Goal: Information Seeking & Learning: Learn about a topic

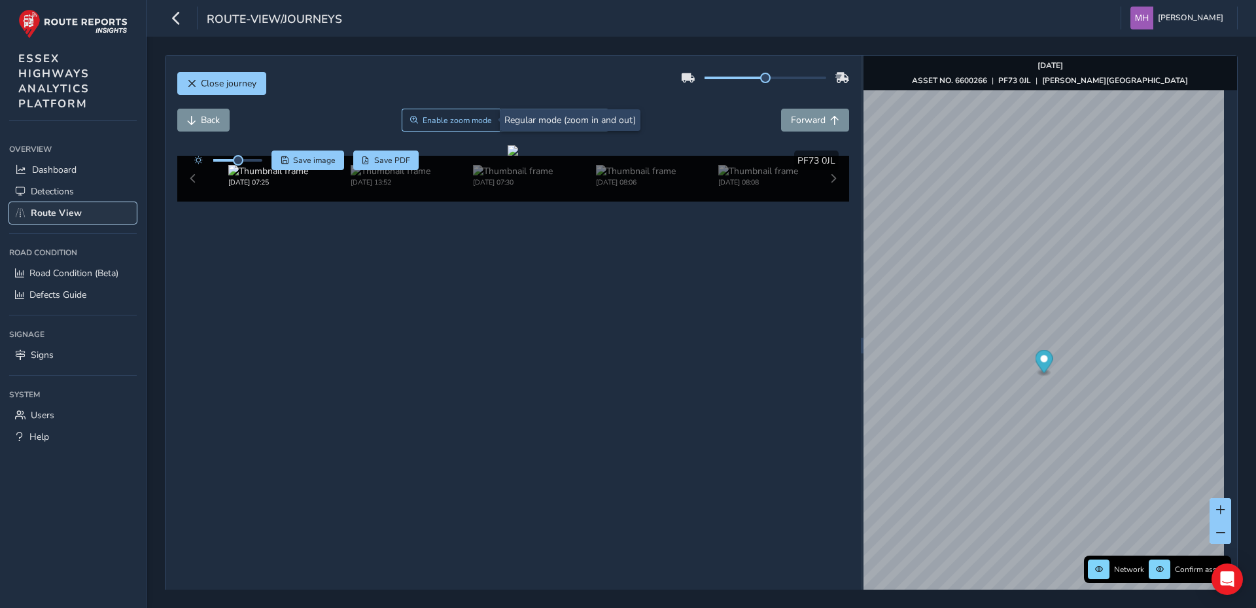
click at [57, 210] on span "Route View" at bounding box center [56, 213] width 51 height 12
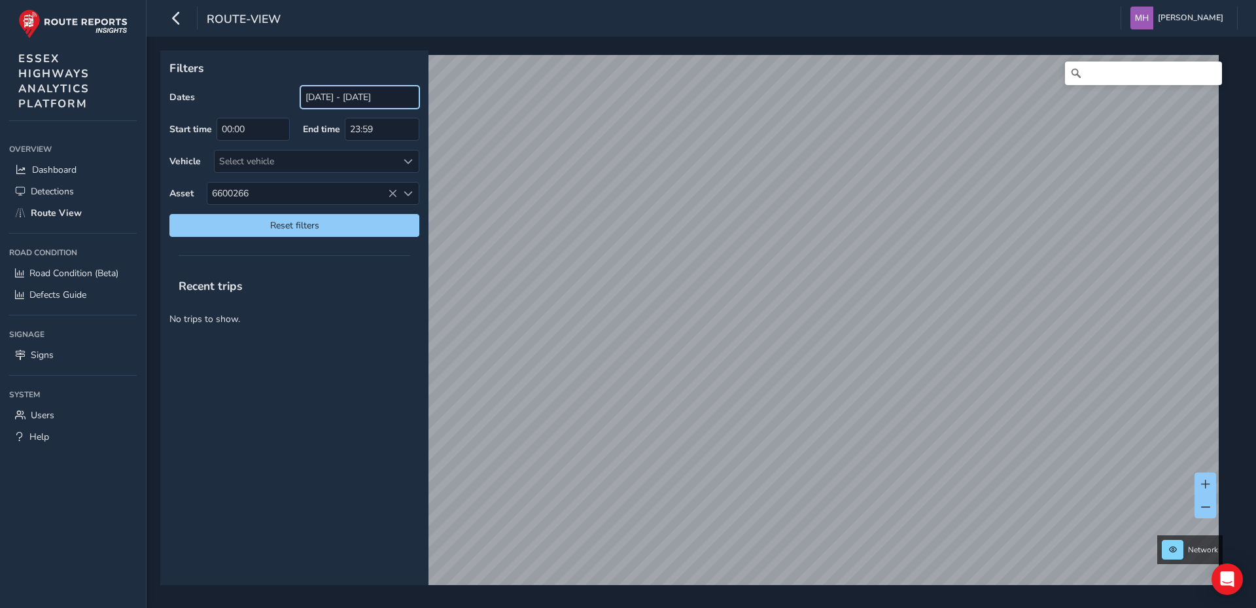
click at [330, 94] on input "[DATE] - [DATE]" at bounding box center [359, 97] width 119 height 23
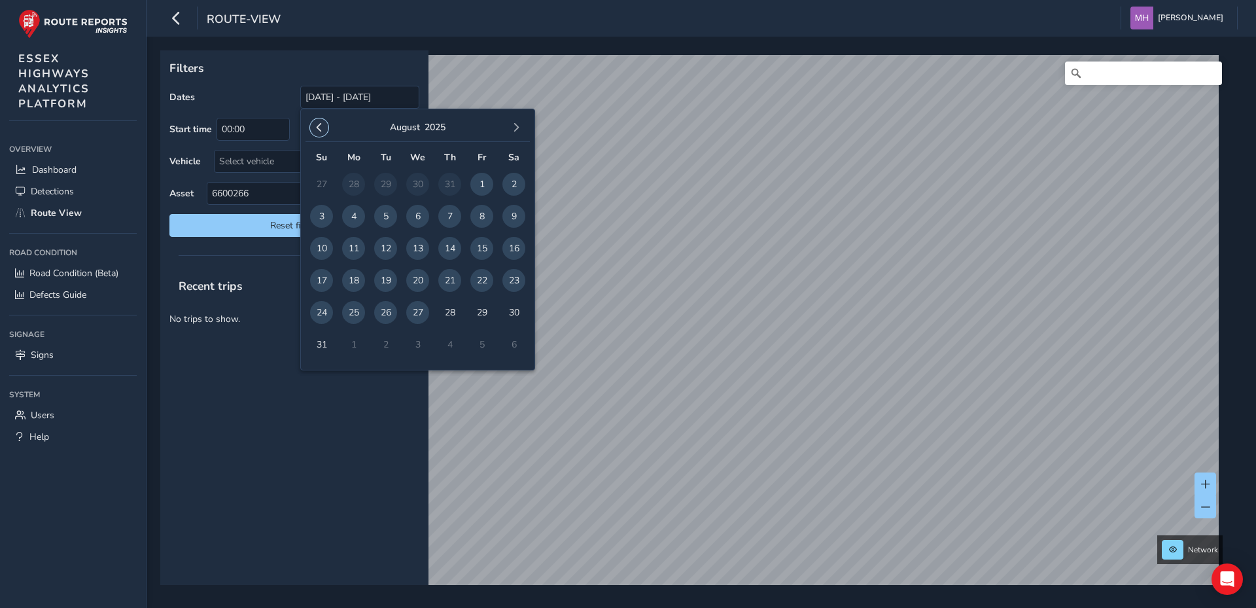
click at [322, 123] on button "button" at bounding box center [319, 127] width 18 height 18
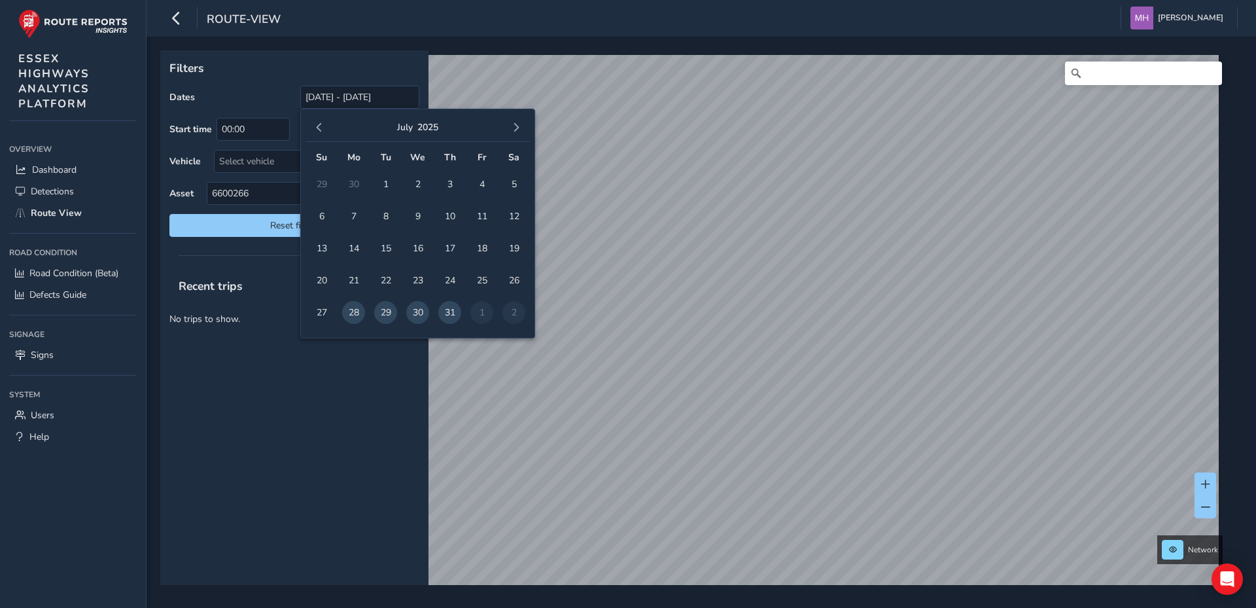
click at [322, 123] on span "button" at bounding box center [319, 127] width 9 height 9
click at [513, 181] on span "1" at bounding box center [513, 184] width 23 height 23
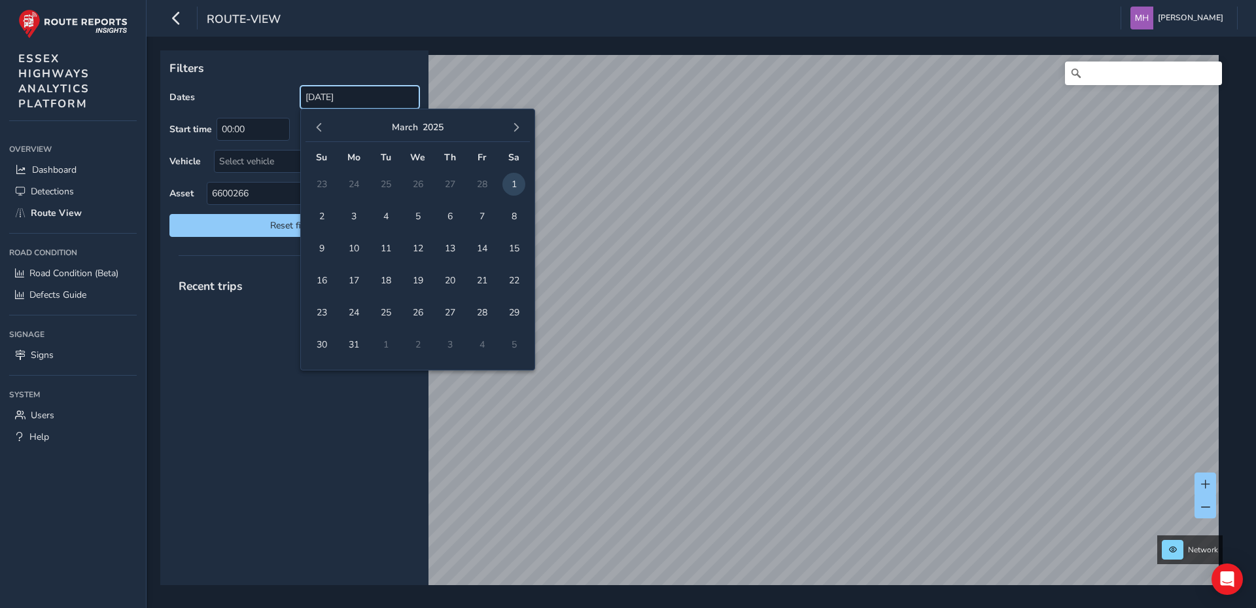
click at [390, 98] on input "[DATE]" at bounding box center [359, 97] width 119 height 23
click at [353, 345] on span "31" at bounding box center [353, 344] width 23 height 23
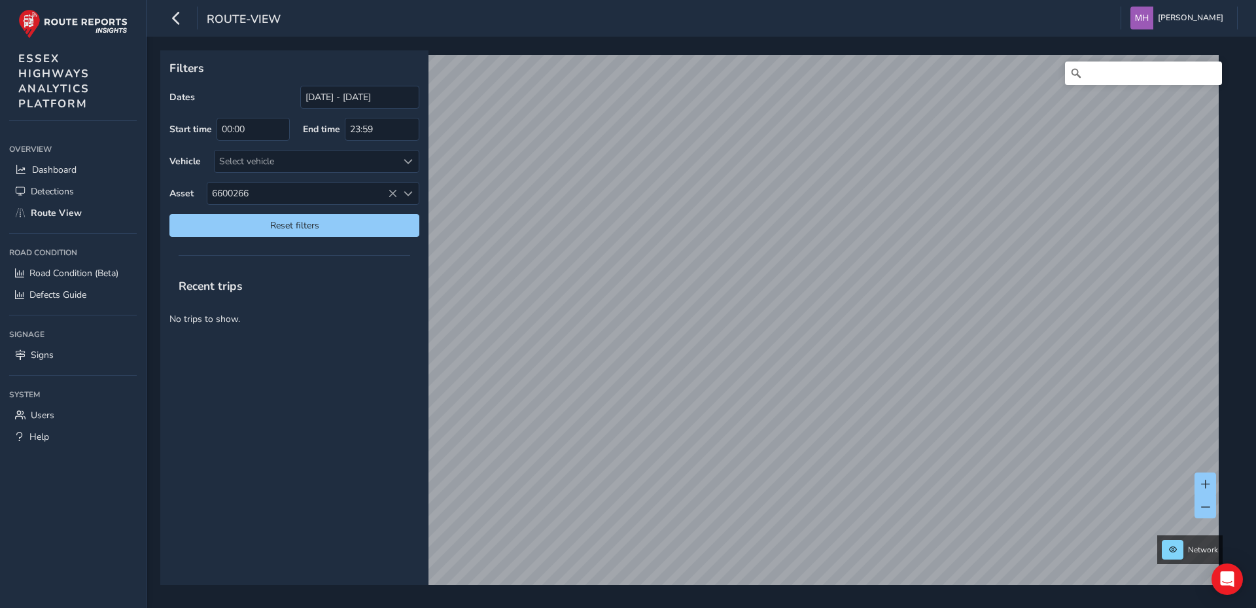
click at [359, 309] on p "No trips to show." at bounding box center [294, 319] width 268 height 32
click at [339, 97] on input "[DATE] - [DATE]" at bounding box center [359, 97] width 119 height 23
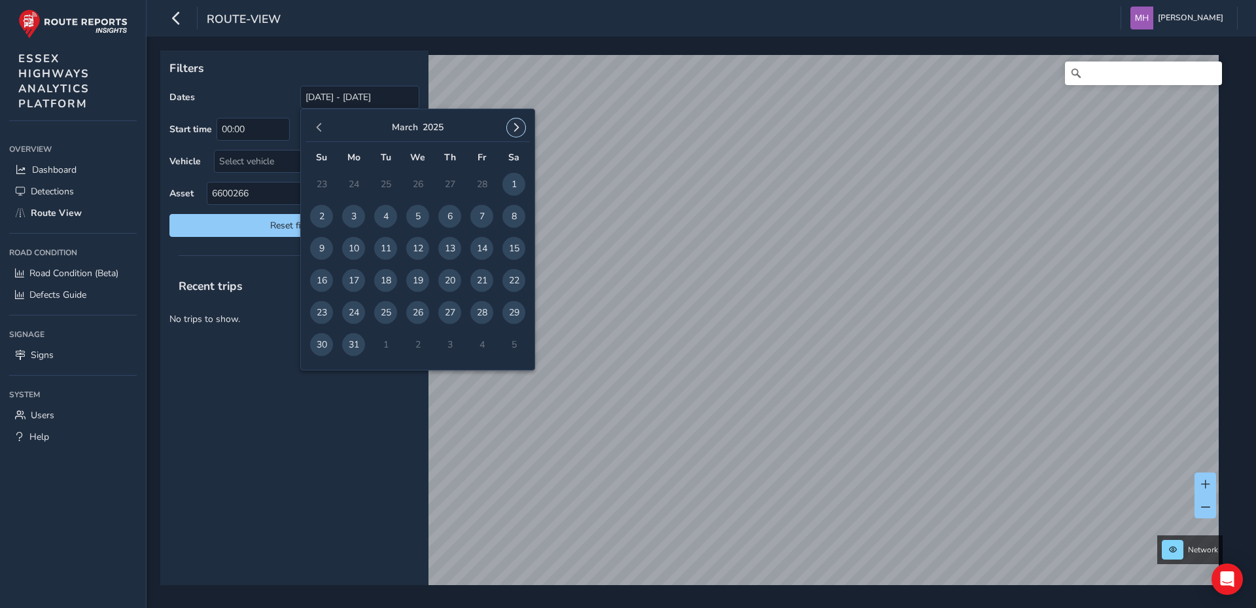
click at [516, 129] on span "button" at bounding box center [516, 127] width 9 height 9
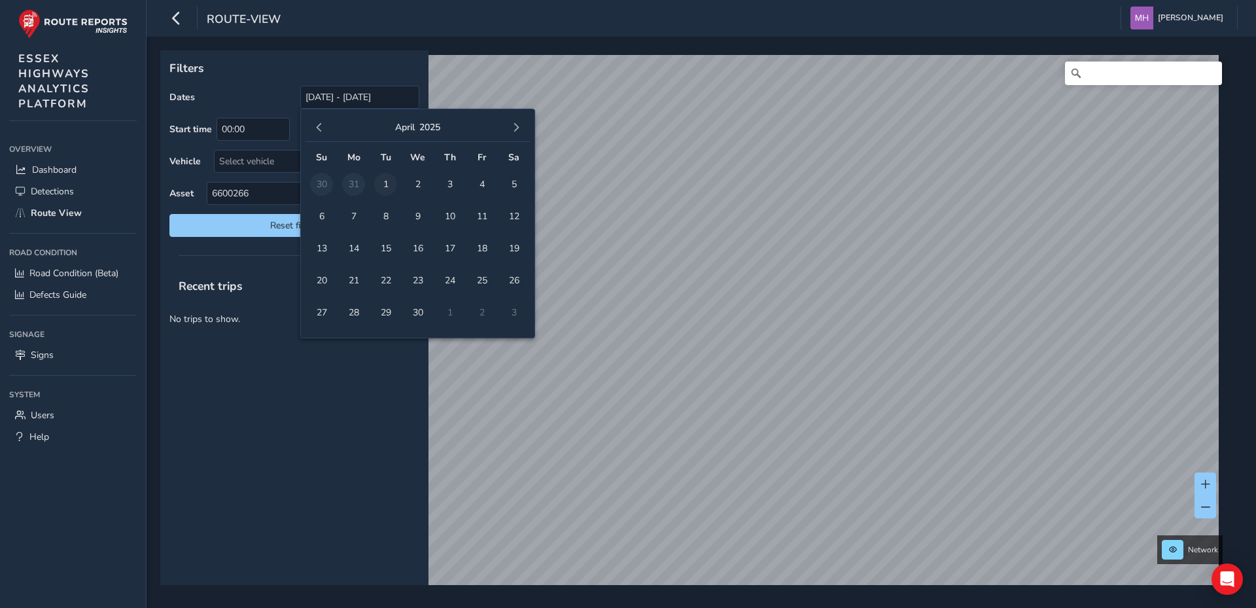
click at [387, 179] on span "1" at bounding box center [385, 184] width 23 height 23
click at [417, 311] on span "30" at bounding box center [417, 312] width 23 height 23
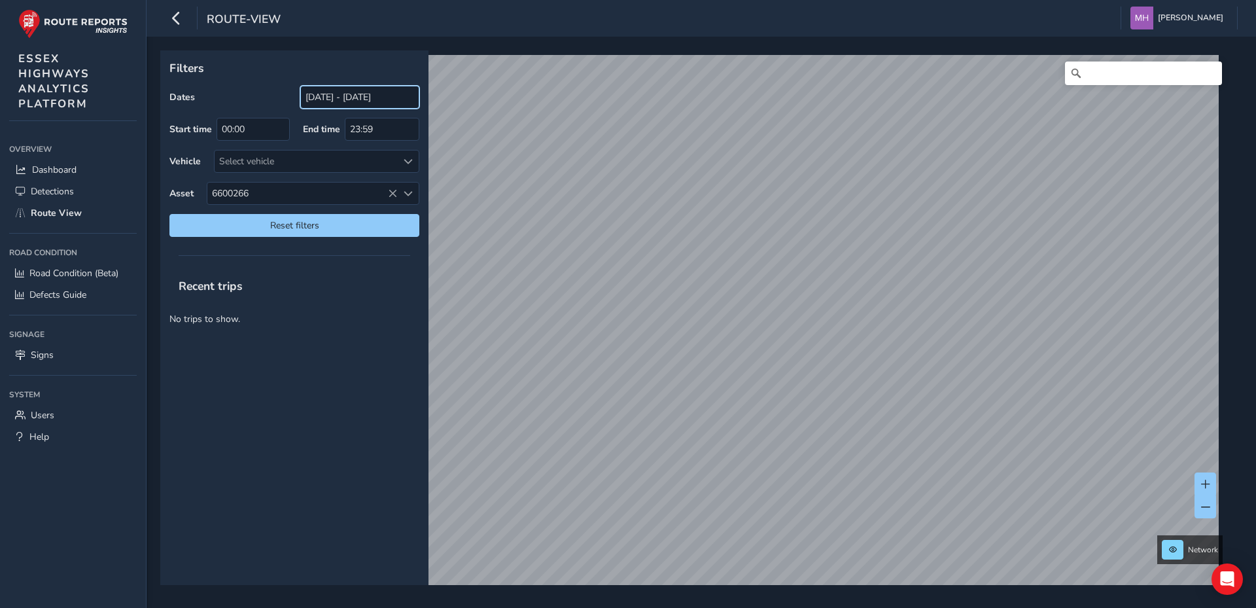
click at [363, 97] on input "[DATE] - [DATE]" at bounding box center [359, 97] width 119 height 23
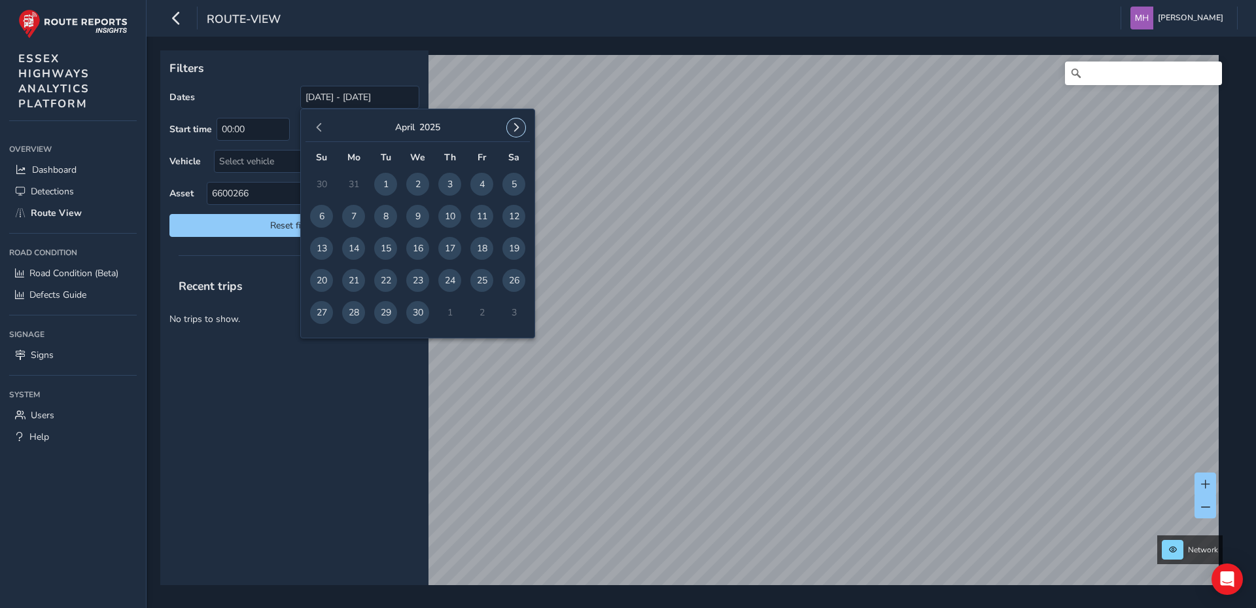
click at [516, 125] on span "button" at bounding box center [516, 127] width 9 height 9
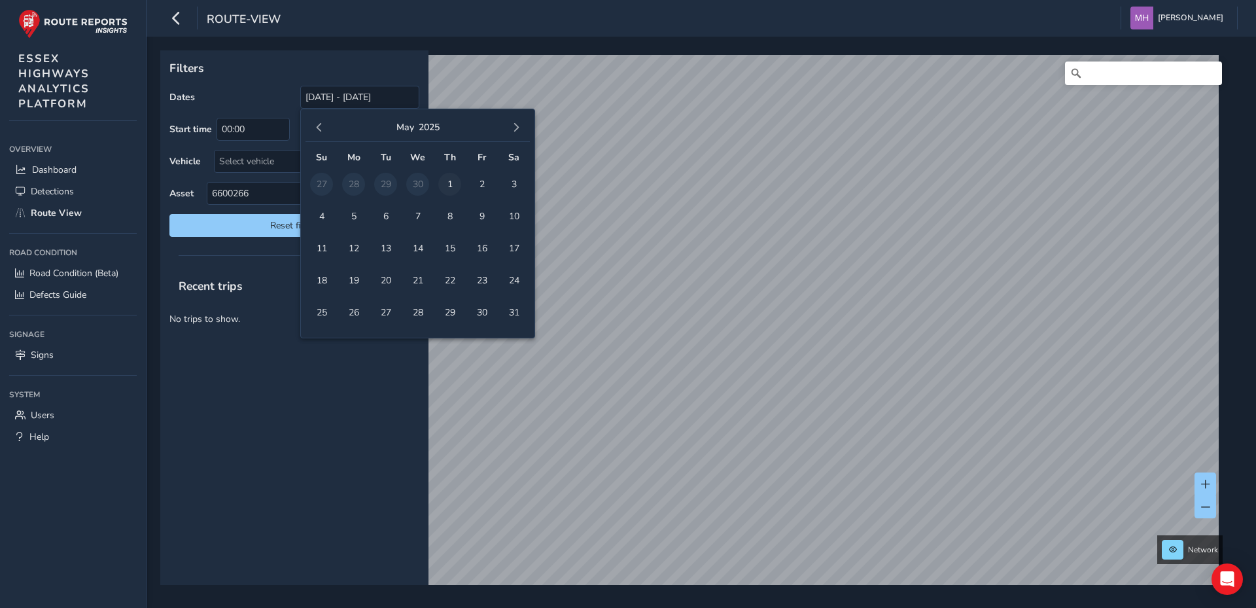
click at [447, 179] on span "1" at bounding box center [449, 184] width 23 height 23
click at [516, 309] on span "31" at bounding box center [513, 312] width 23 height 23
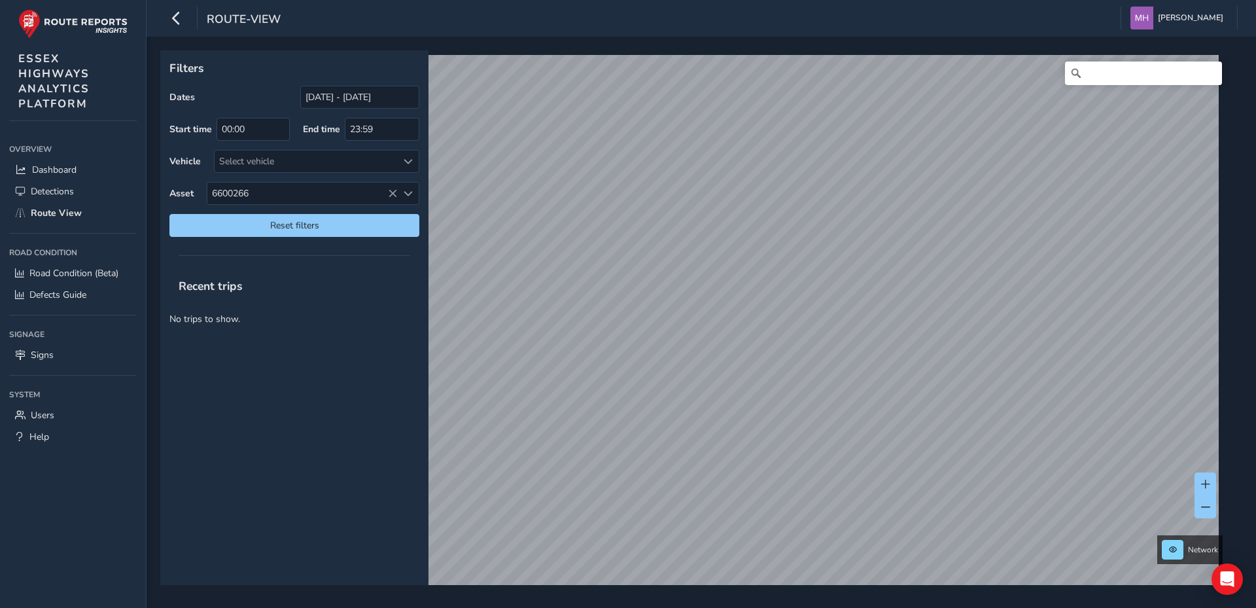
click at [333, 350] on div "Recent trips No trips to show." at bounding box center [294, 427] width 268 height 316
click at [312, 225] on span "Reset filters" at bounding box center [294, 225] width 230 height 12
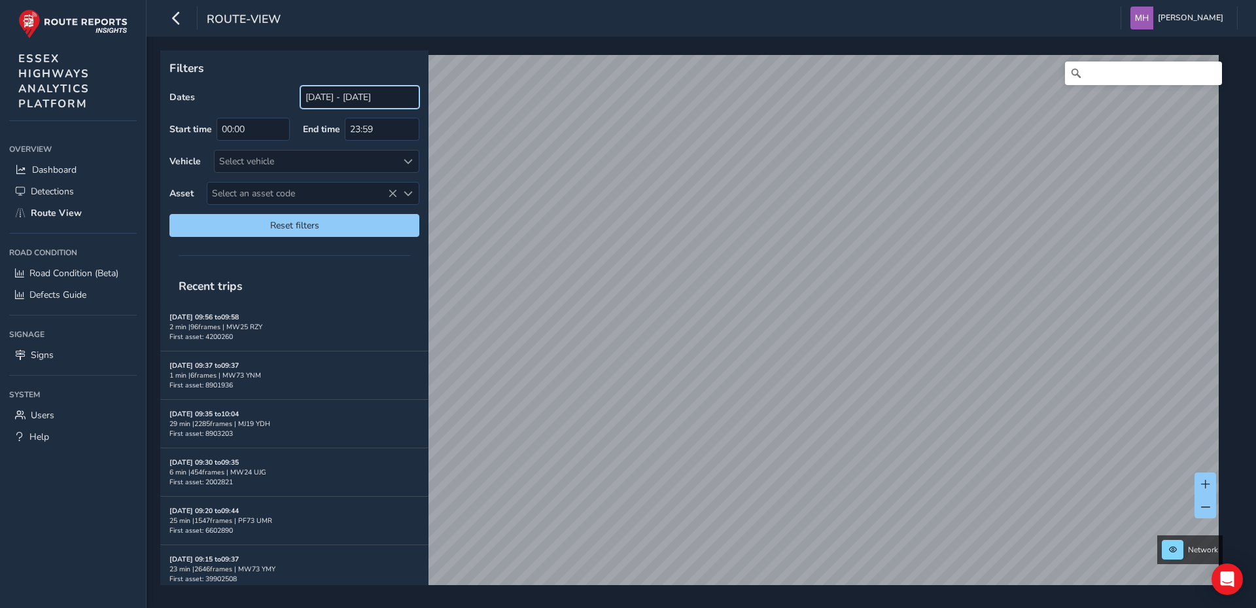
click at [353, 94] on input "[DATE] - [DATE]" at bounding box center [359, 97] width 119 height 23
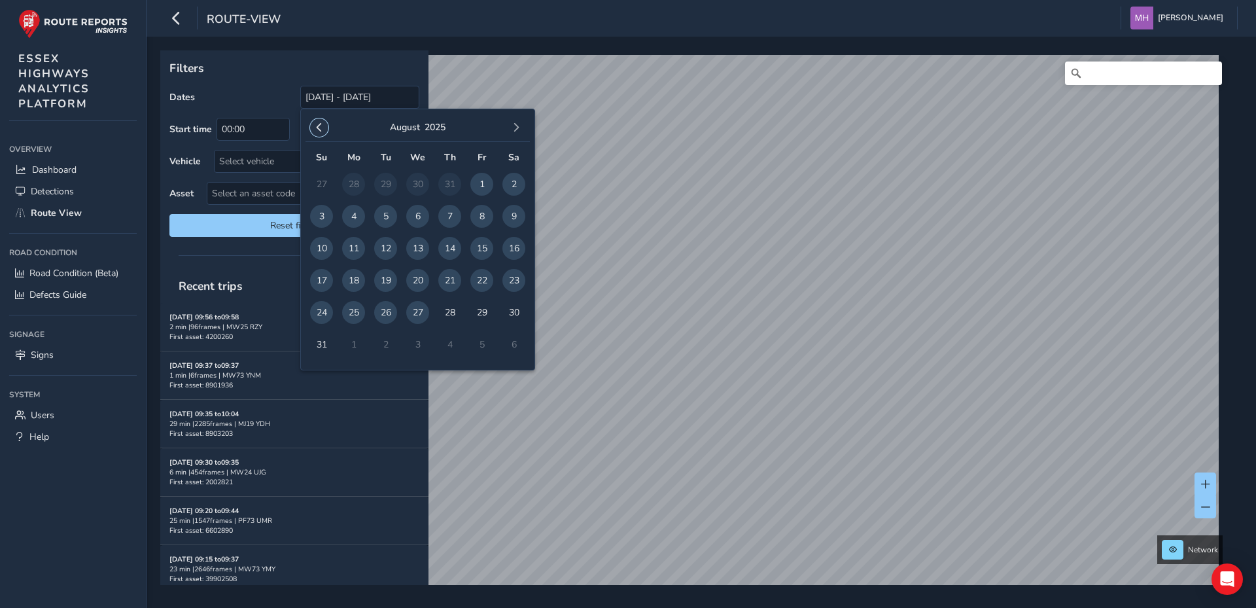
click at [319, 124] on span "button" at bounding box center [319, 127] width 9 height 9
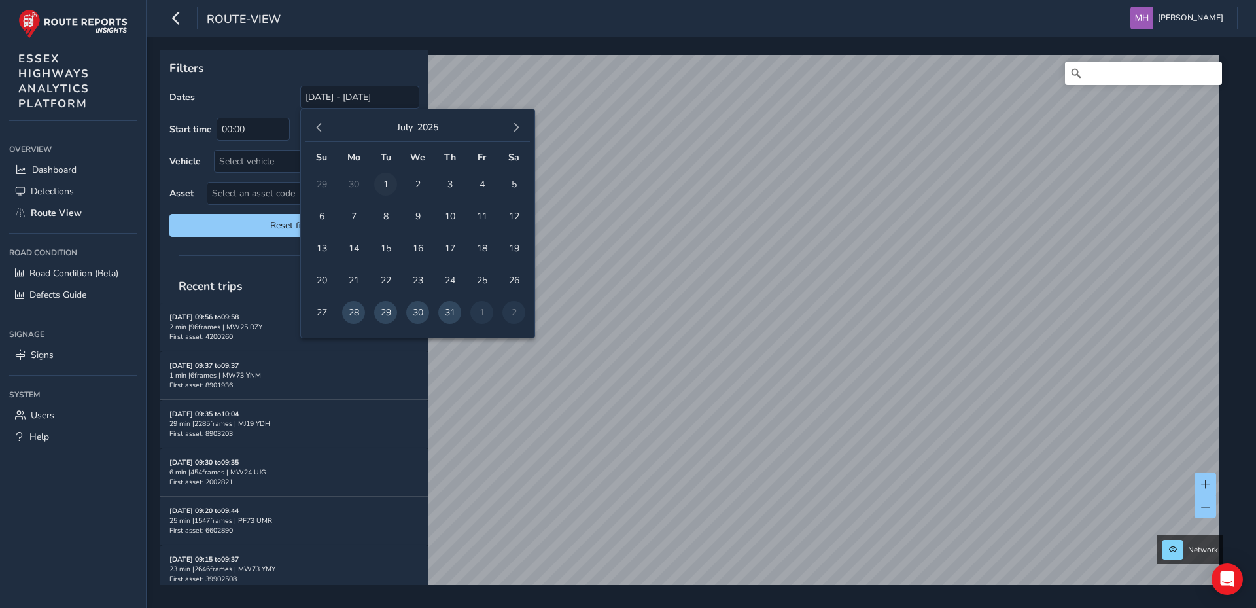
click at [382, 181] on span "1" at bounding box center [385, 184] width 23 height 23
click at [450, 311] on span "31" at bounding box center [449, 312] width 23 height 23
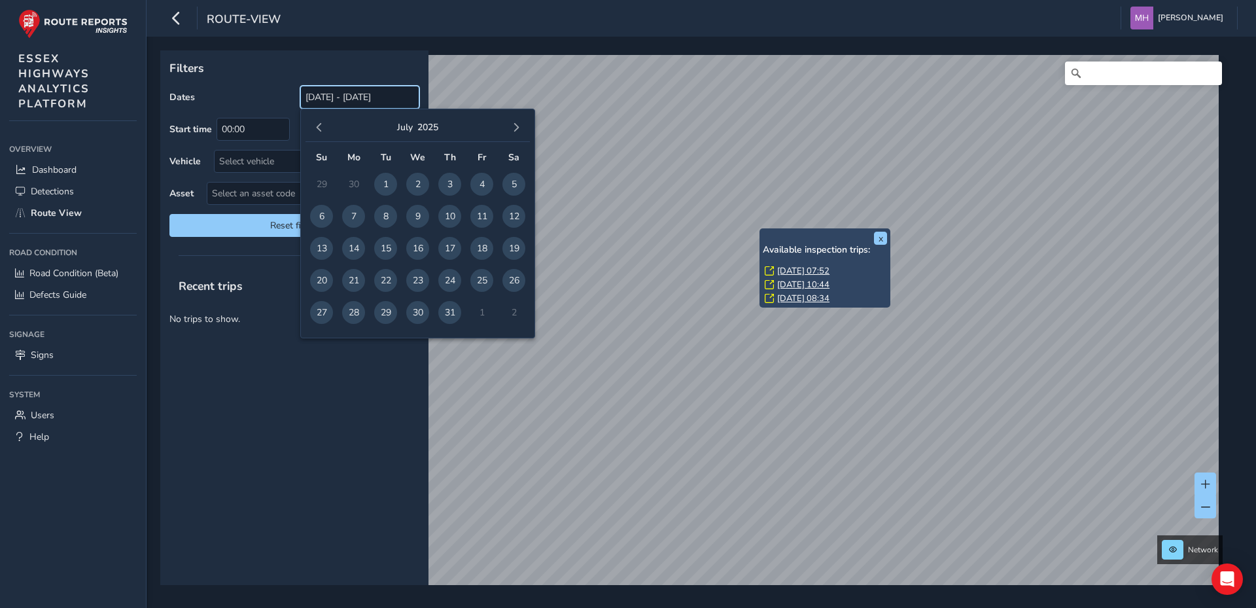
click at [338, 93] on input "[DATE] - [DATE]" at bounding box center [359, 97] width 119 height 23
click at [315, 124] on span "button" at bounding box center [319, 127] width 9 height 9
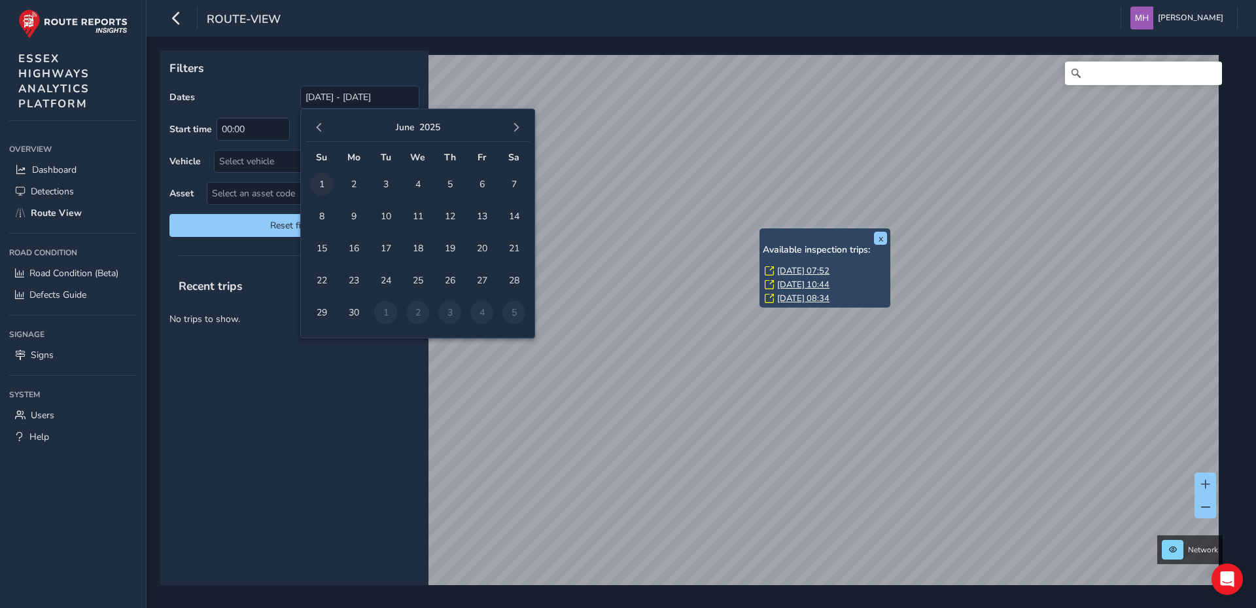
click at [317, 183] on span "1" at bounding box center [321, 184] width 23 height 23
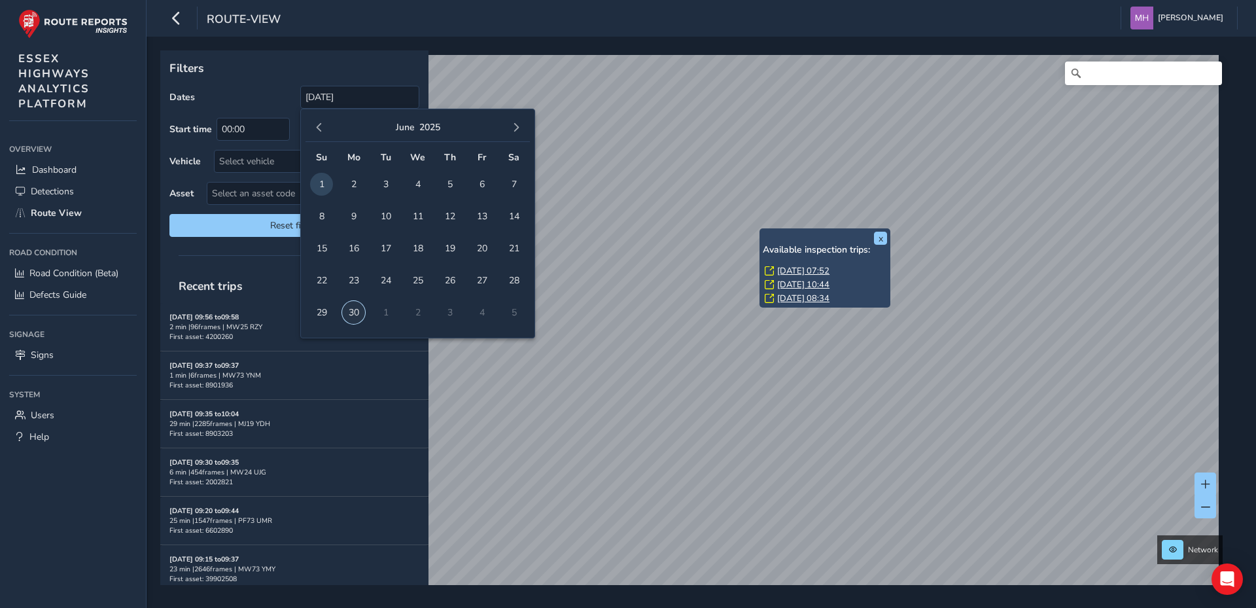
click at [355, 311] on span "30" at bounding box center [353, 312] width 23 height 23
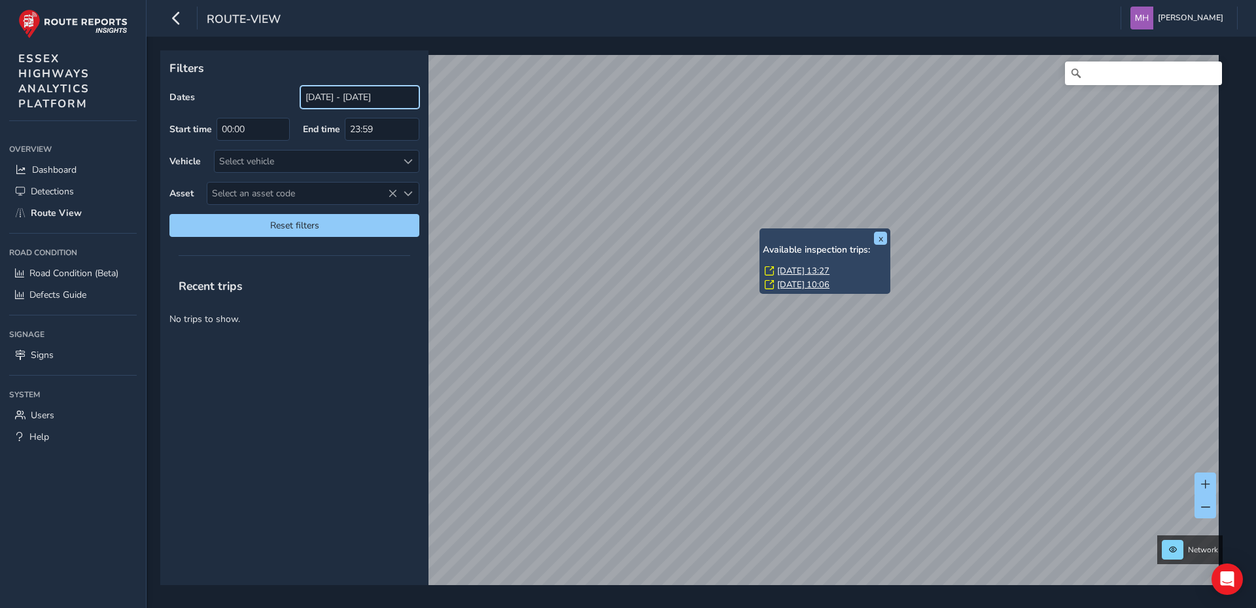
click at [362, 96] on input "[DATE] - [DATE]" at bounding box center [359, 97] width 119 height 23
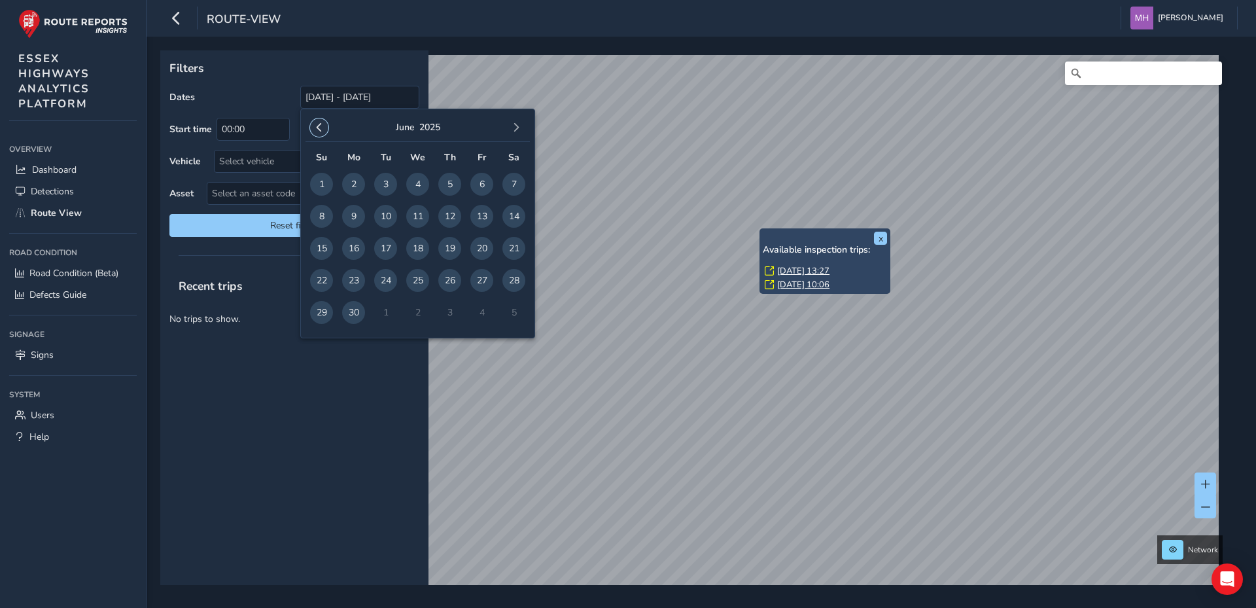
click at [321, 123] on span "button" at bounding box center [319, 127] width 9 height 9
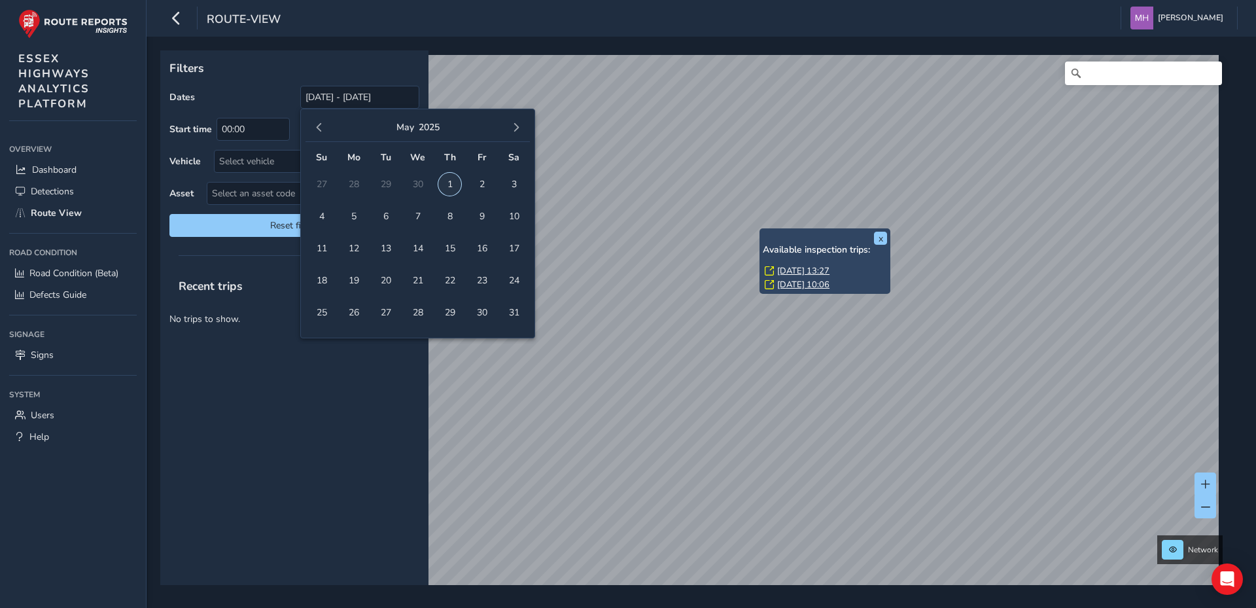
click at [451, 180] on span "1" at bounding box center [449, 184] width 23 height 23
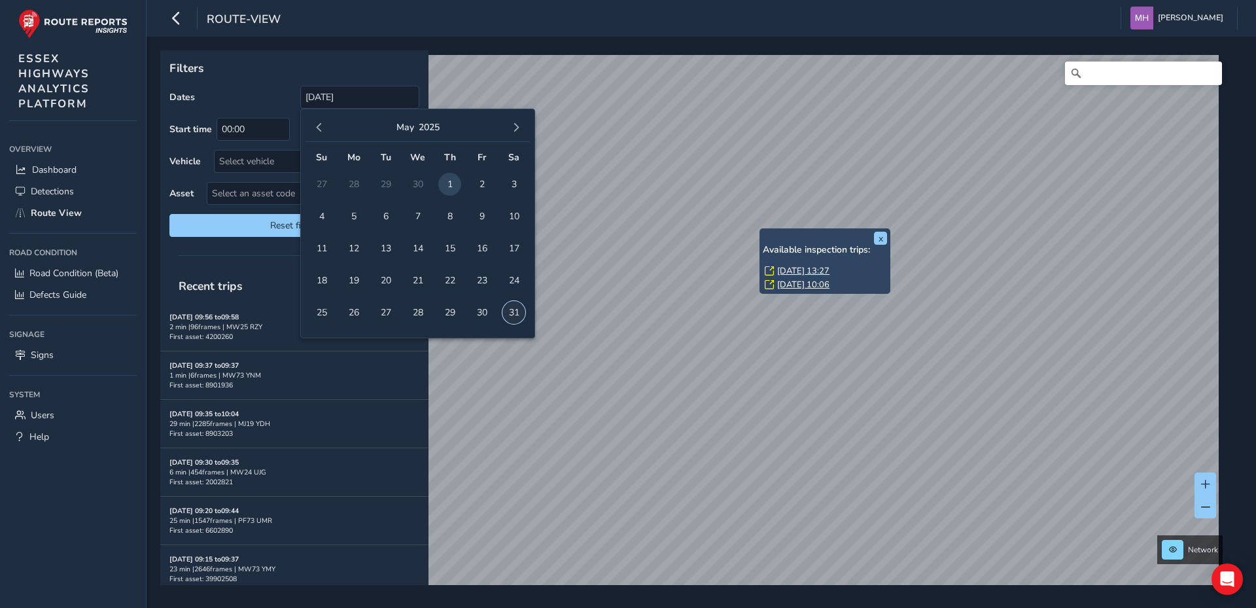
click at [514, 313] on span "31" at bounding box center [513, 312] width 23 height 23
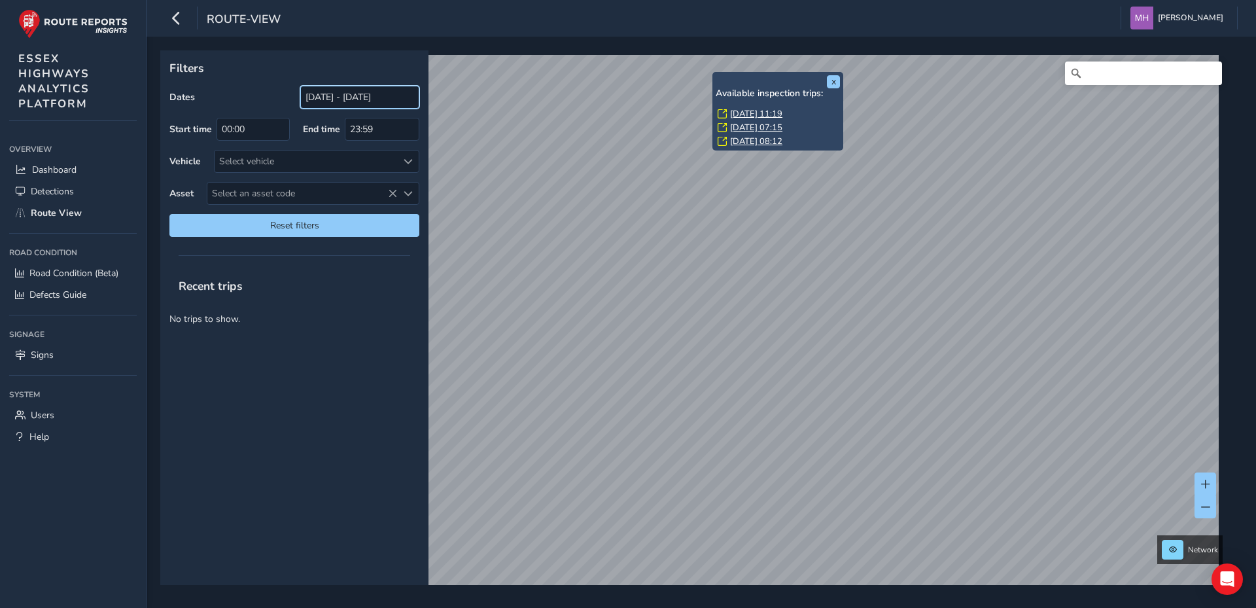
click at [347, 96] on input "[DATE] - [DATE]" at bounding box center [359, 97] width 119 height 23
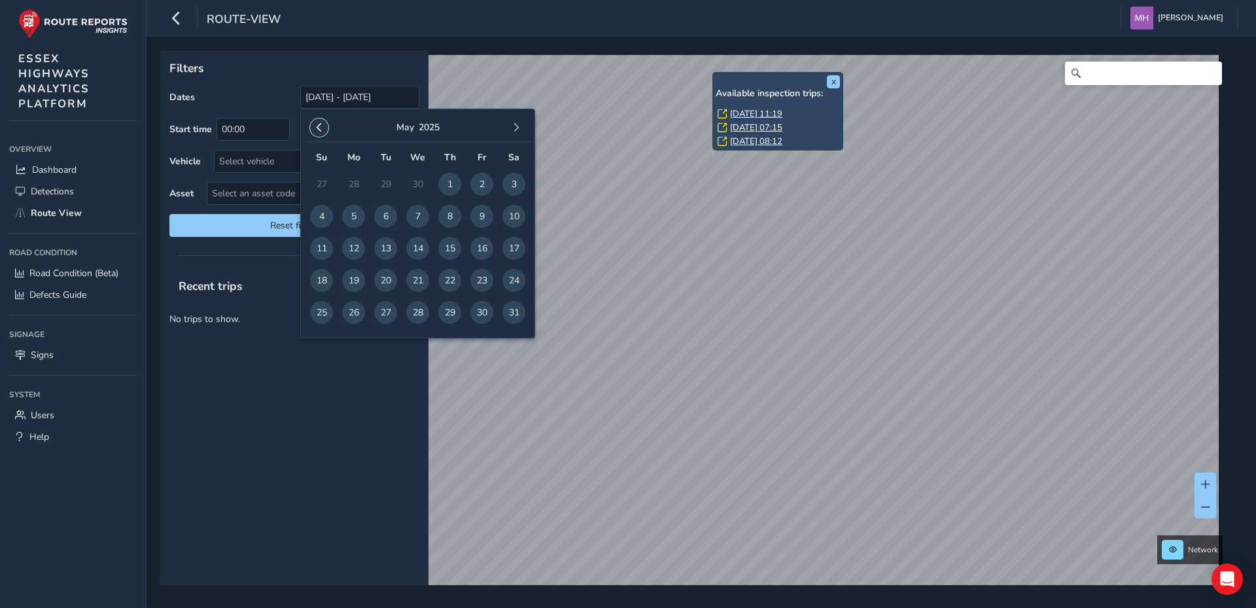
click at [321, 126] on span "button" at bounding box center [319, 127] width 9 height 9
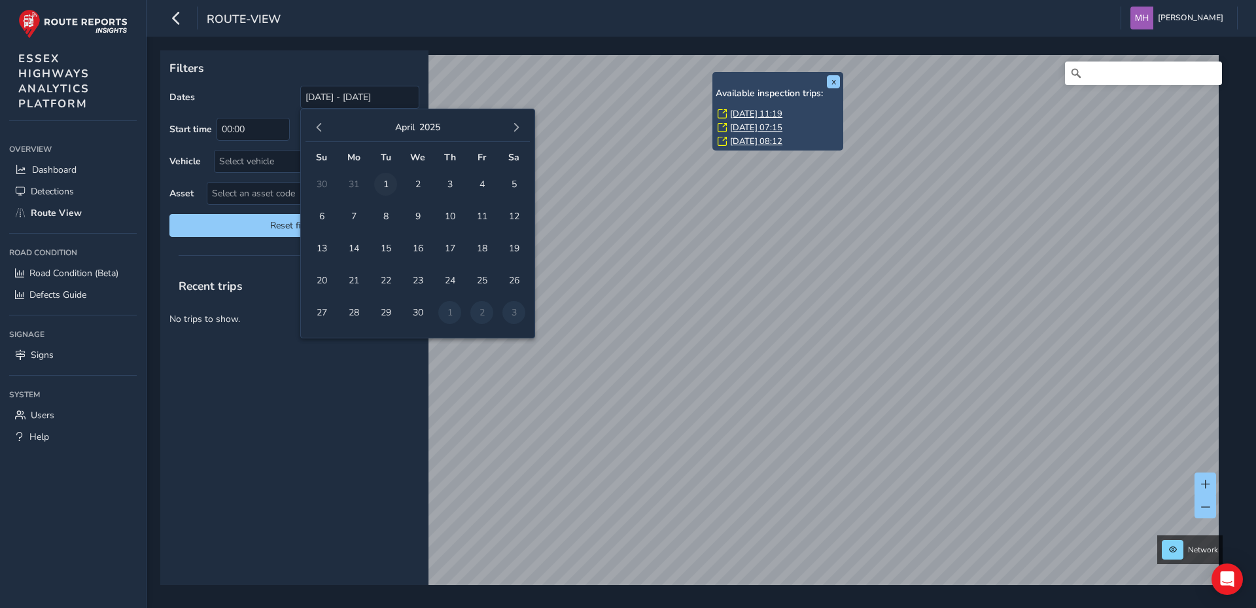
click at [381, 183] on span "1" at bounding box center [385, 184] width 23 height 23
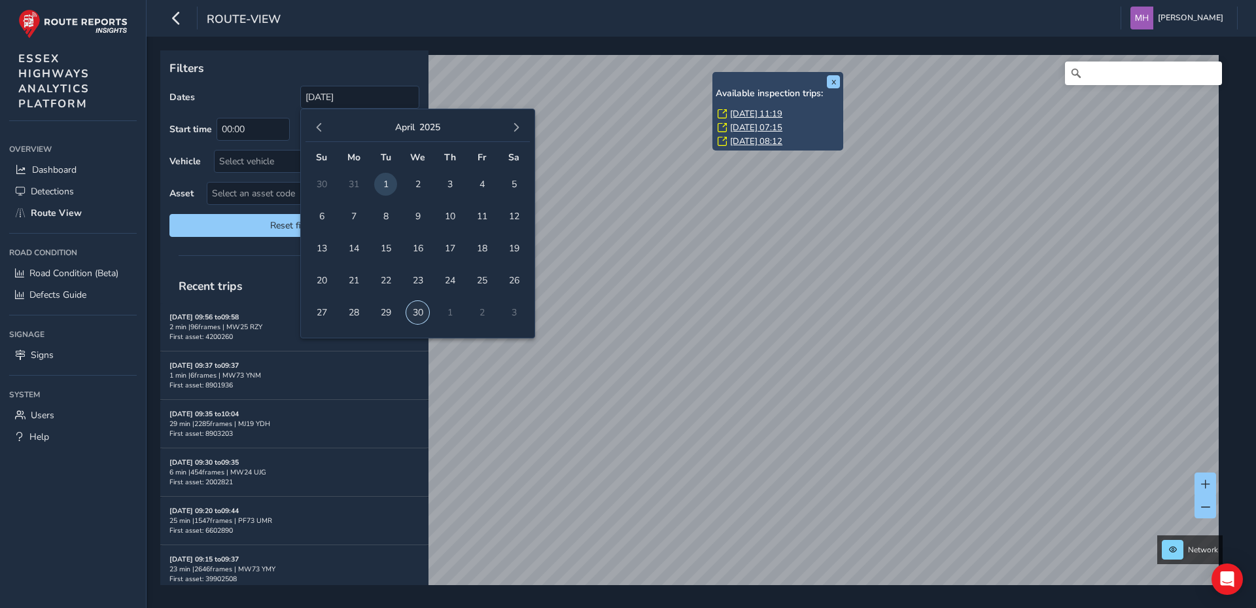
click at [418, 311] on span "30" at bounding box center [417, 312] width 23 height 23
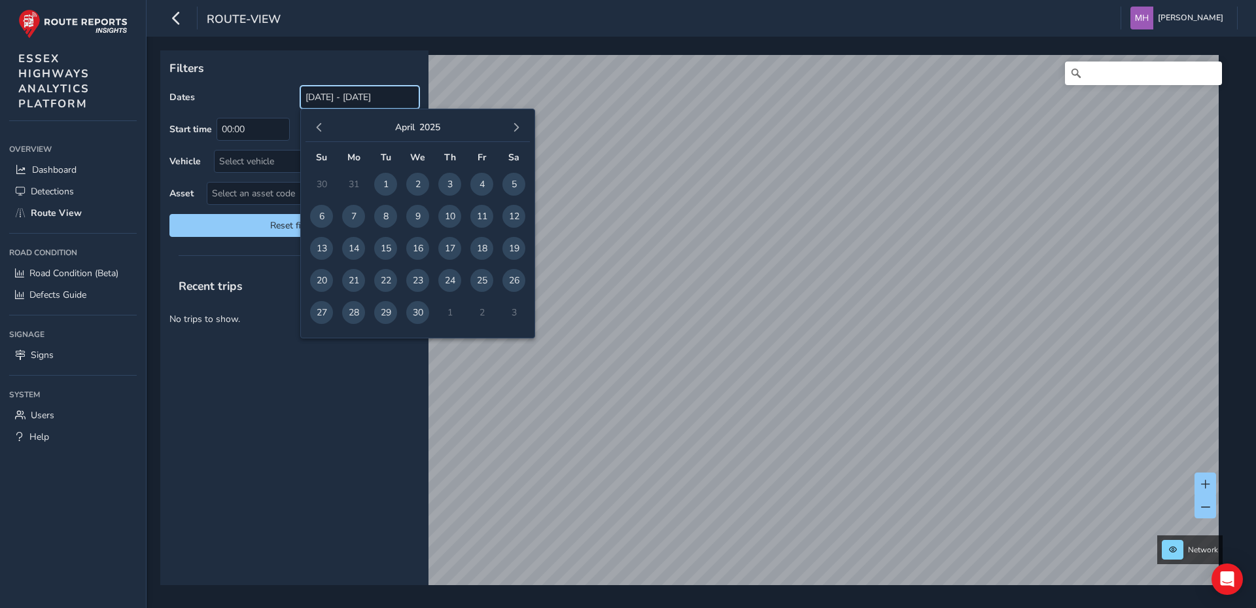
click at [336, 96] on input "[DATE] - [DATE]" at bounding box center [359, 97] width 119 height 23
click at [322, 126] on span "button" at bounding box center [319, 127] width 9 height 9
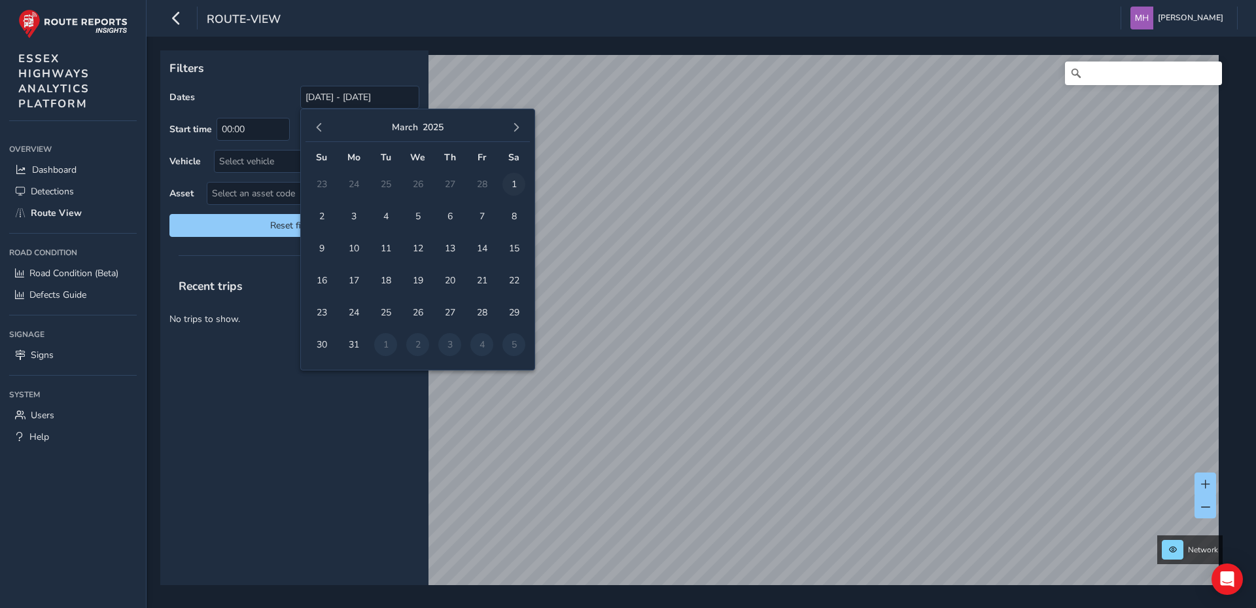
click at [516, 183] on span "1" at bounding box center [513, 184] width 23 height 23
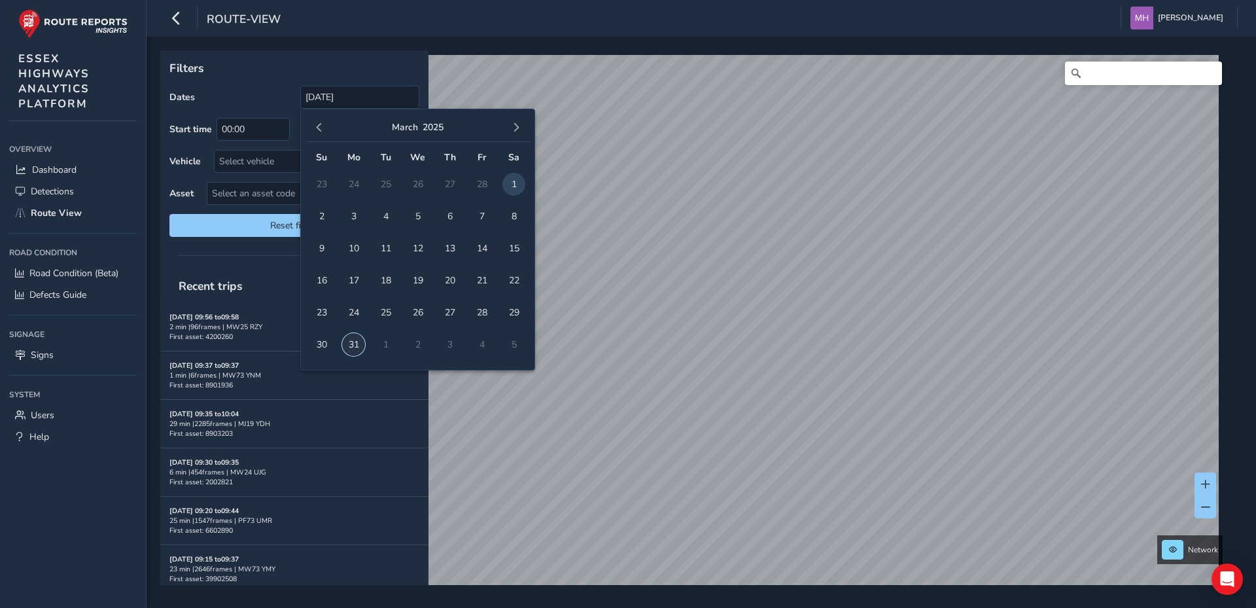
click at [355, 342] on span "31" at bounding box center [353, 344] width 23 height 23
type input "[DATE] - [DATE]"
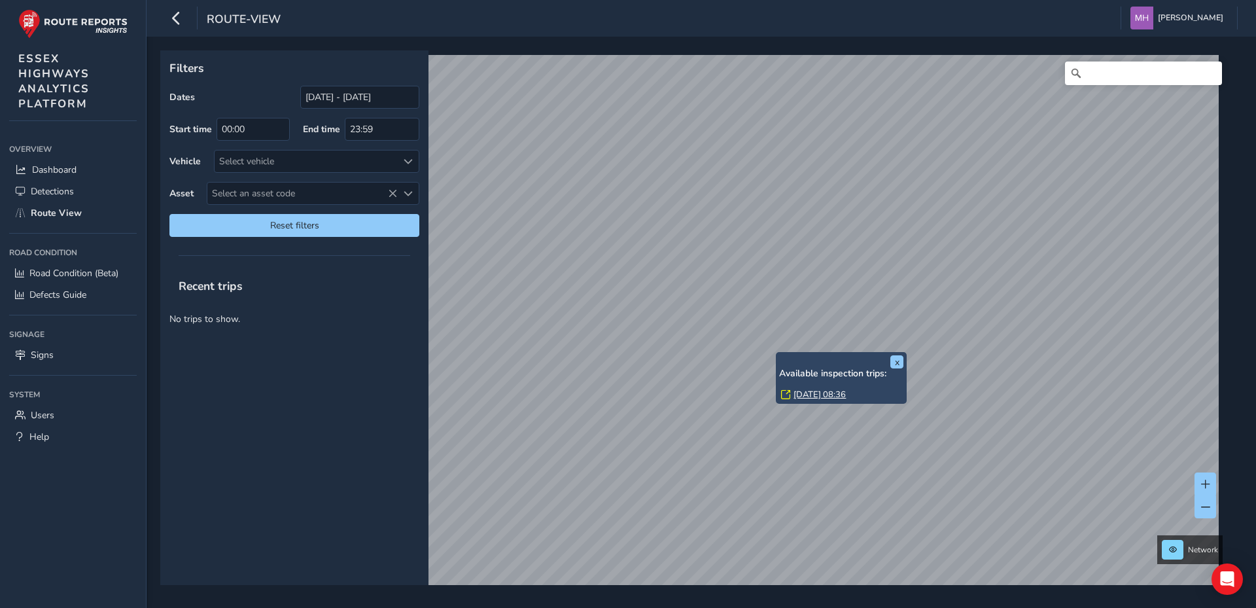
click at [776, 353] on div "x Available inspection trips: [DATE] 08:36" at bounding box center [841, 378] width 131 height 52
click at [807, 392] on link "[DATE] 08:36" at bounding box center [820, 395] width 52 height 12
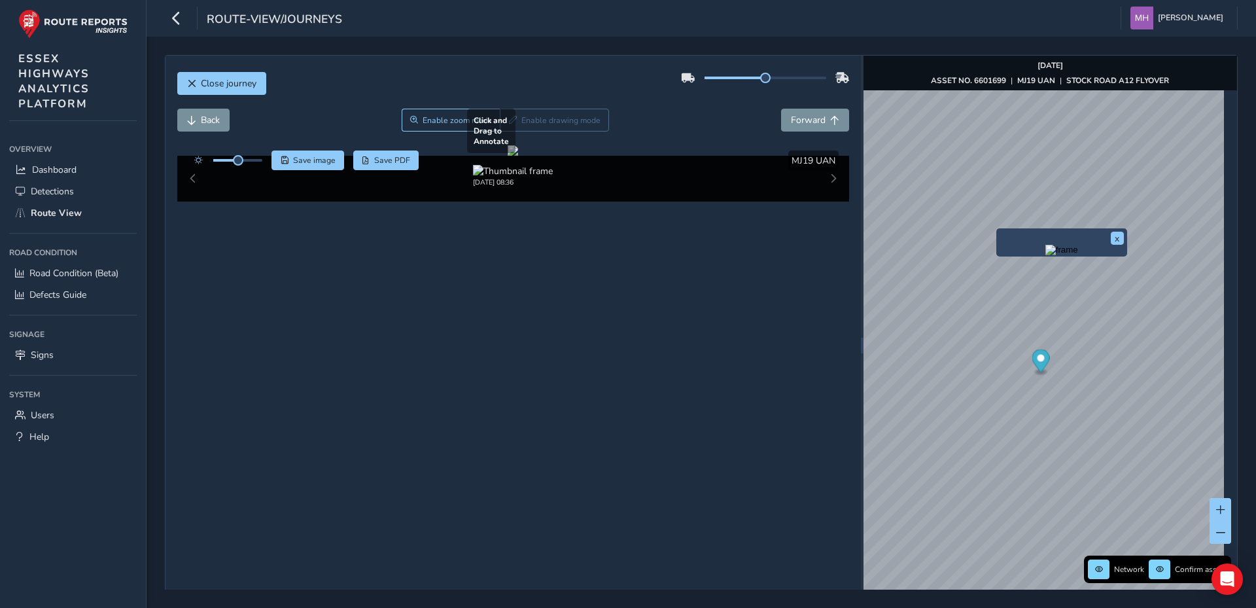
click at [996, 230] on div "x" at bounding box center [1061, 242] width 131 height 28
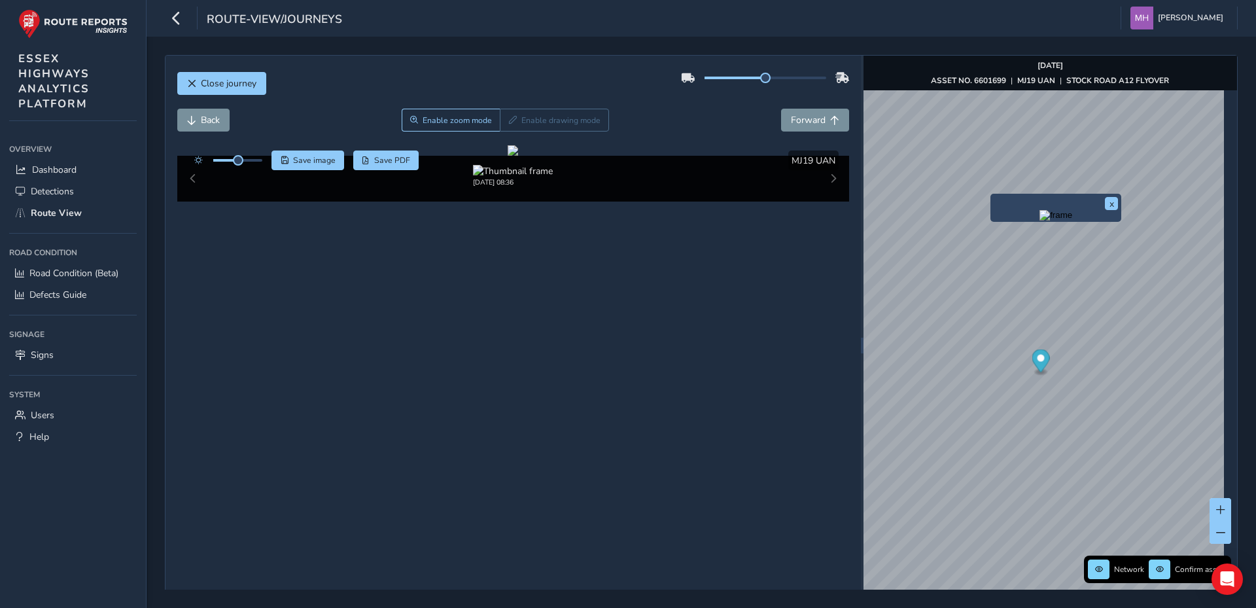
click at [991, 195] on div "x" at bounding box center [1055, 208] width 131 height 28
click at [803, 119] on span "Forward" at bounding box center [808, 120] width 35 height 12
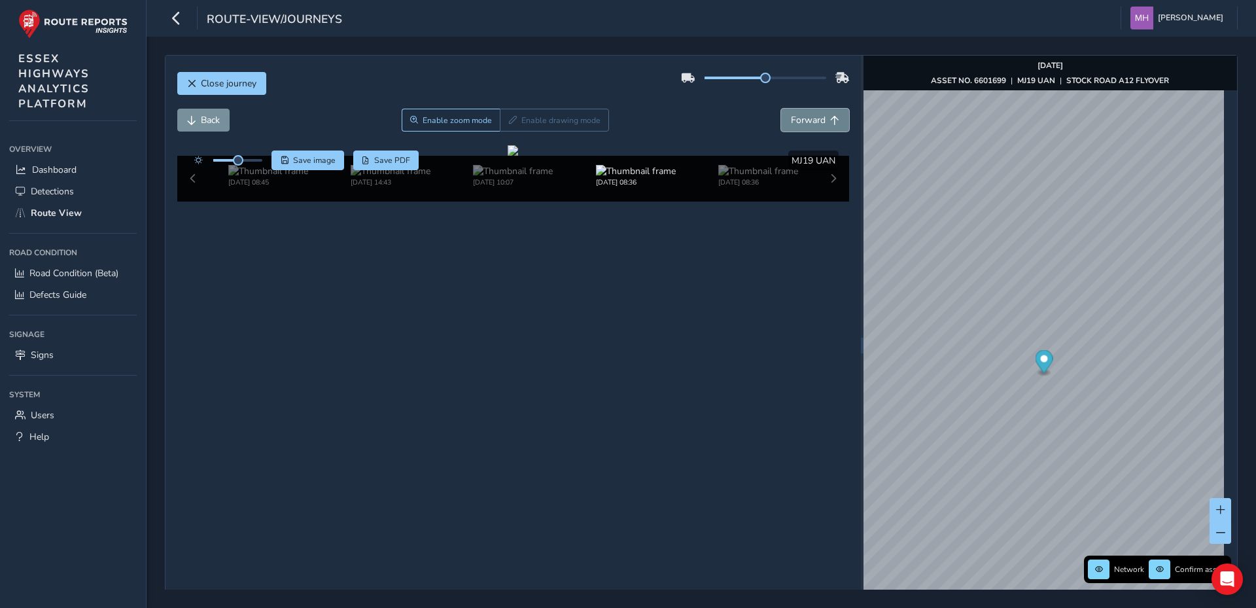
click at [803, 119] on span "Forward" at bounding box center [808, 120] width 35 height 12
click at [201, 119] on span "Back" at bounding box center [210, 120] width 19 height 12
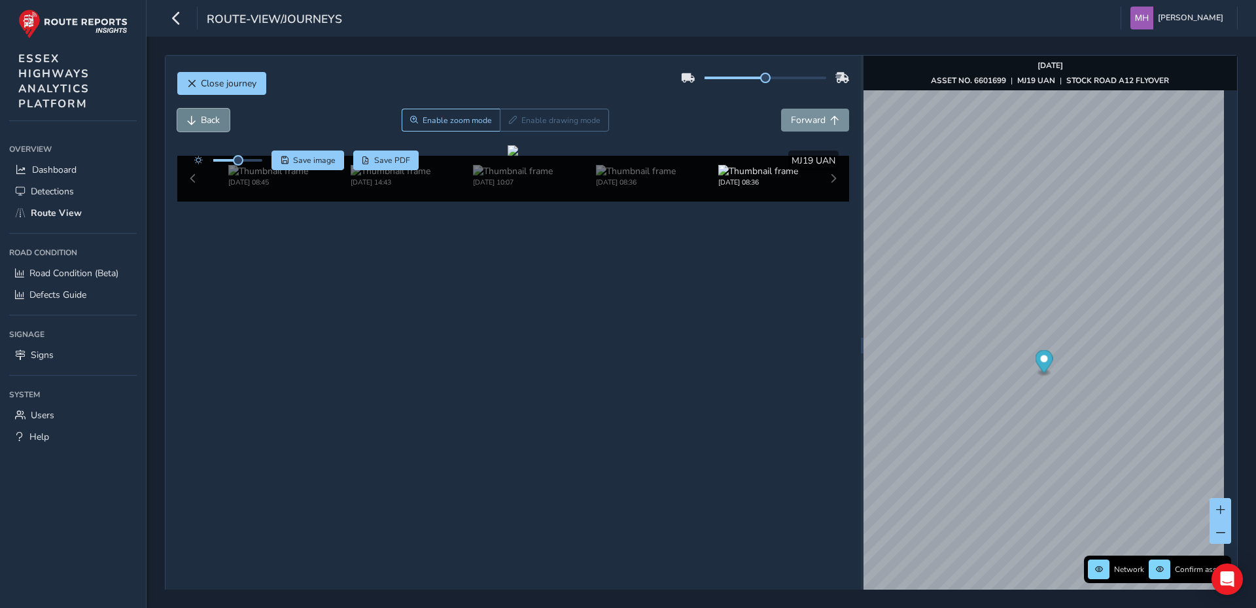
click at [201, 119] on span "Back" at bounding box center [210, 120] width 19 height 12
click at [202, 118] on span "Back" at bounding box center [210, 120] width 19 height 12
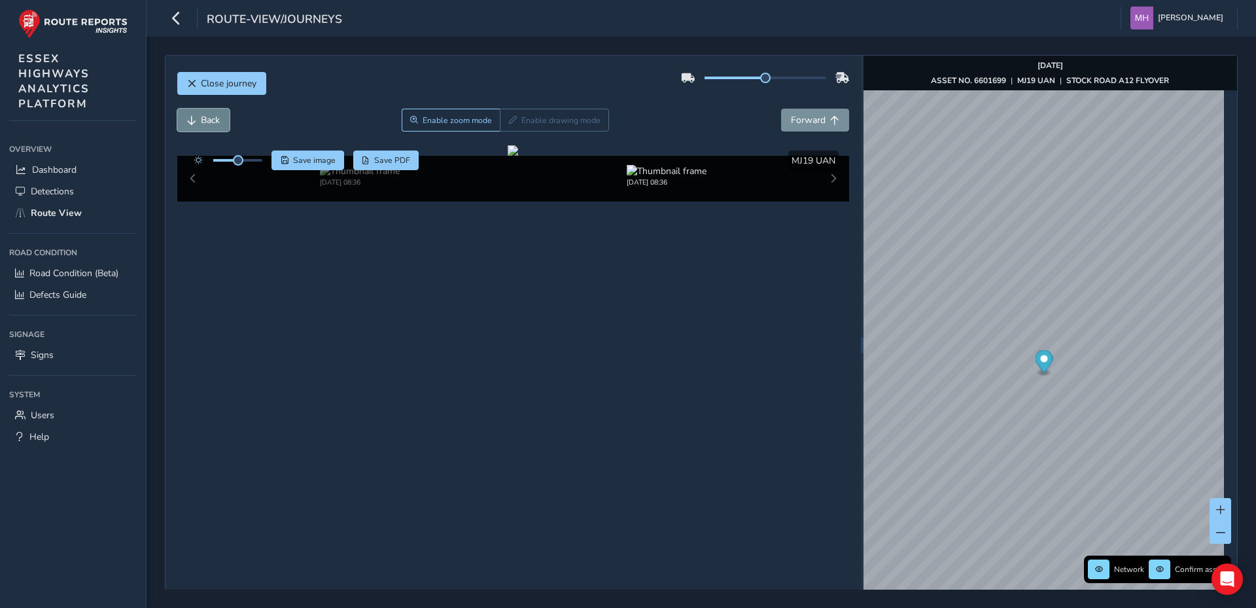
click at [202, 118] on span "Back" at bounding box center [210, 120] width 19 height 12
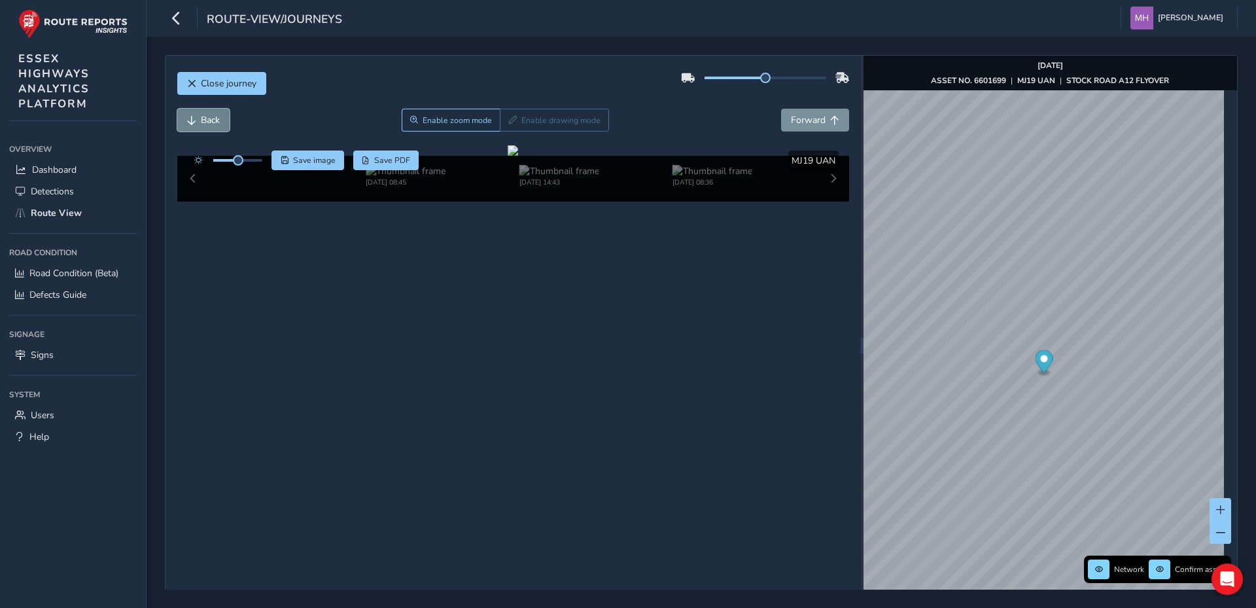
click at [202, 118] on span "Back" at bounding box center [210, 120] width 19 height 12
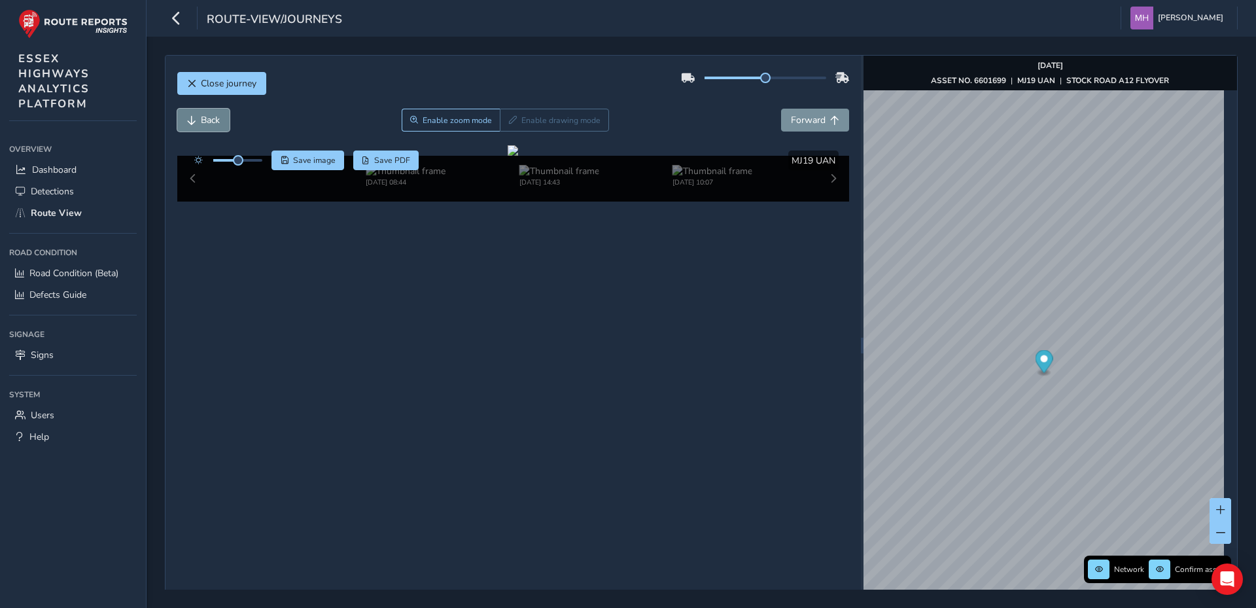
click at [202, 118] on span "Back" at bounding box center [210, 120] width 19 height 12
click at [823, 201] on div "[DATE] 08:44 [DATE] 14:43 [DATE] 10:07 [DATE] 08:36" at bounding box center [513, 179] width 673 height 46
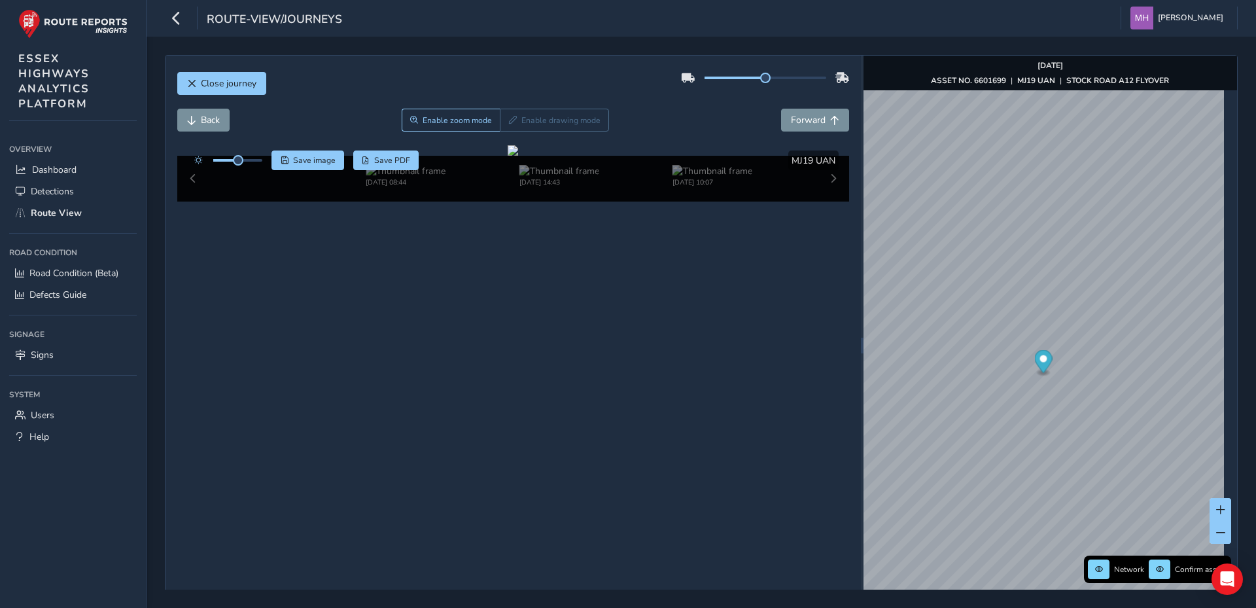
click at [826, 201] on div "[DATE] 08:44 [DATE] 14:43 [DATE] 10:07 [DATE] 08:36" at bounding box center [513, 179] width 673 height 46
click at [190, 201] on div "[DATE] 08:44 [DATE] 14:43 [DATE] 10:07 [DATE] 08:36" at bounding box center [513, 179] width 673 height 46
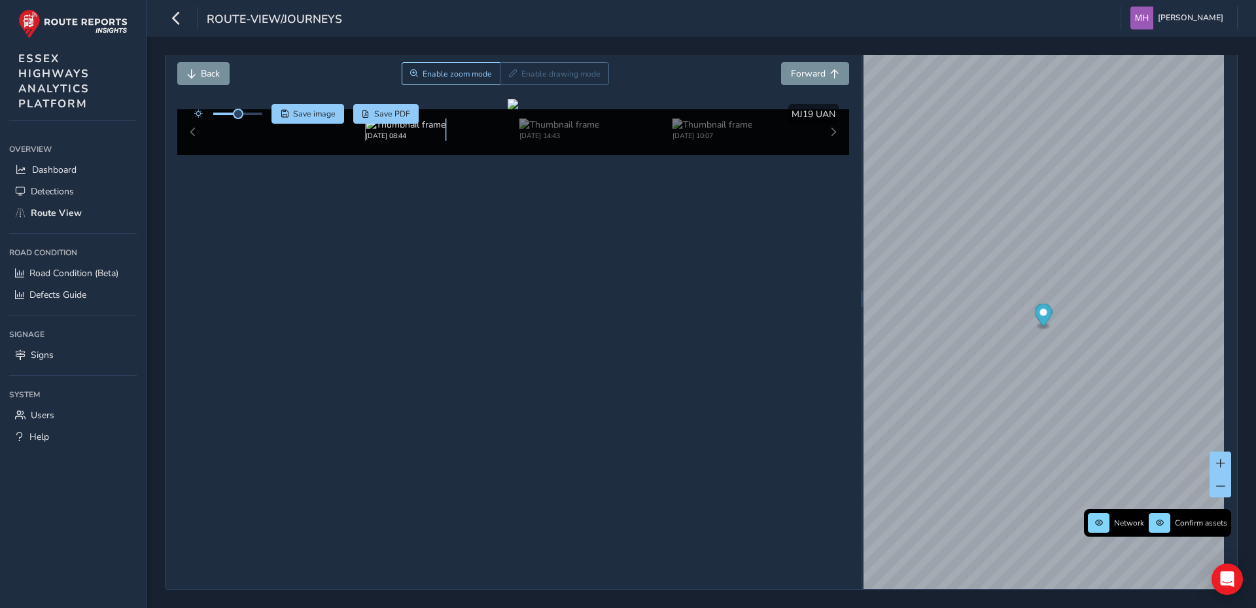
click at [406, 131] on img at bounding box center [406, 124] width 80 height 12
click at [401, 131] on img at bounding box center [406, 124] width 80 height 12
click at [193, 155] on div "[DATE] 08:44 [DATE] 14:43 [DATE] 10:07 [DATE] 08:36" at bounding box center [513, 132] width 673 height 46
click at [199, 69] on button "Back" at bounding box center [203, 73] width 52 height 23
click at [201, 69] on span "Back" at bounding box center [210, 73] width 19 height 12
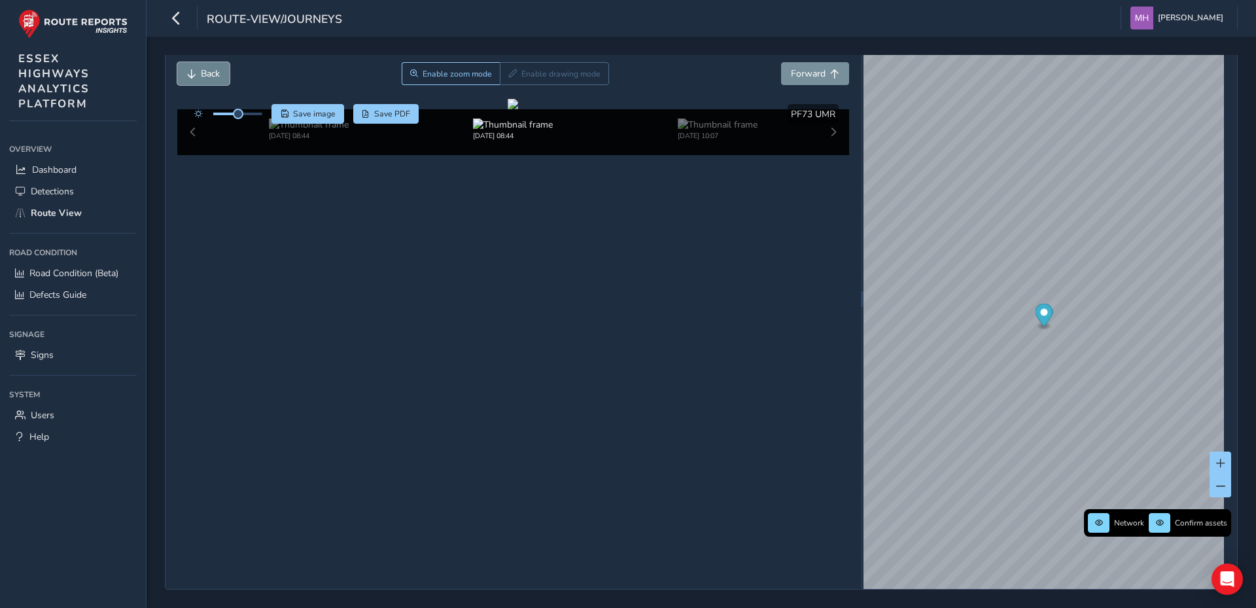
click at [201, 69] on span "Back" at bounding box center [210, 73] width 19 height 12
click at [201, 68] on span "Back" at bounding box center [210, 73] width 19 height 12
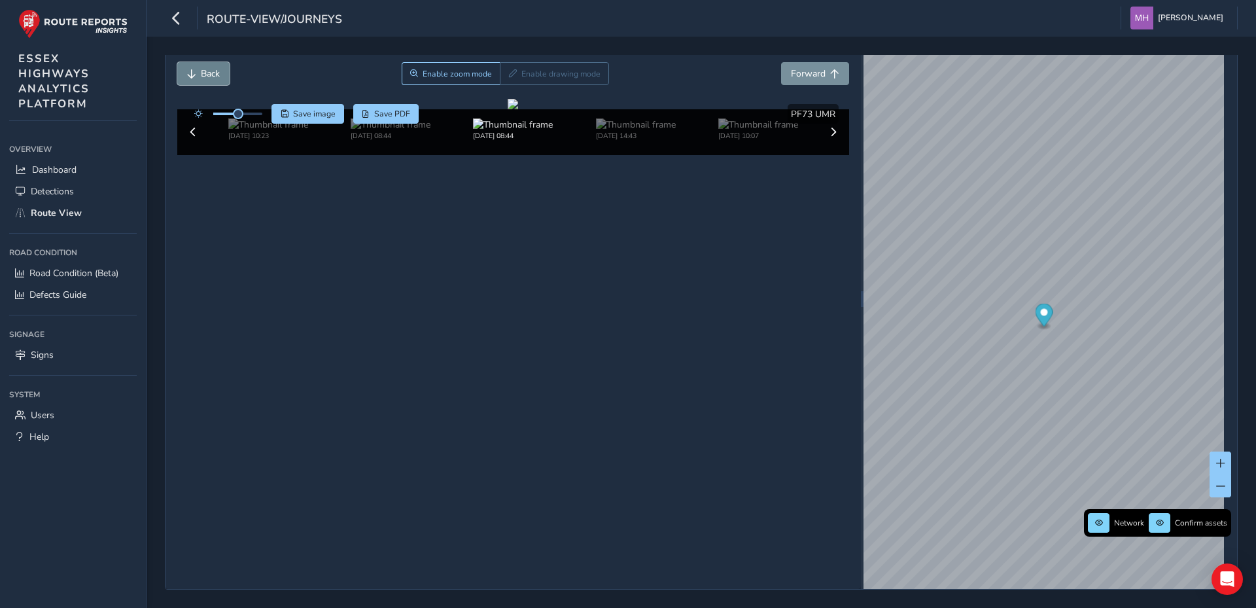
click at [201, 68] on span "Back" at bounding box center [210, 73] width 19 height 12
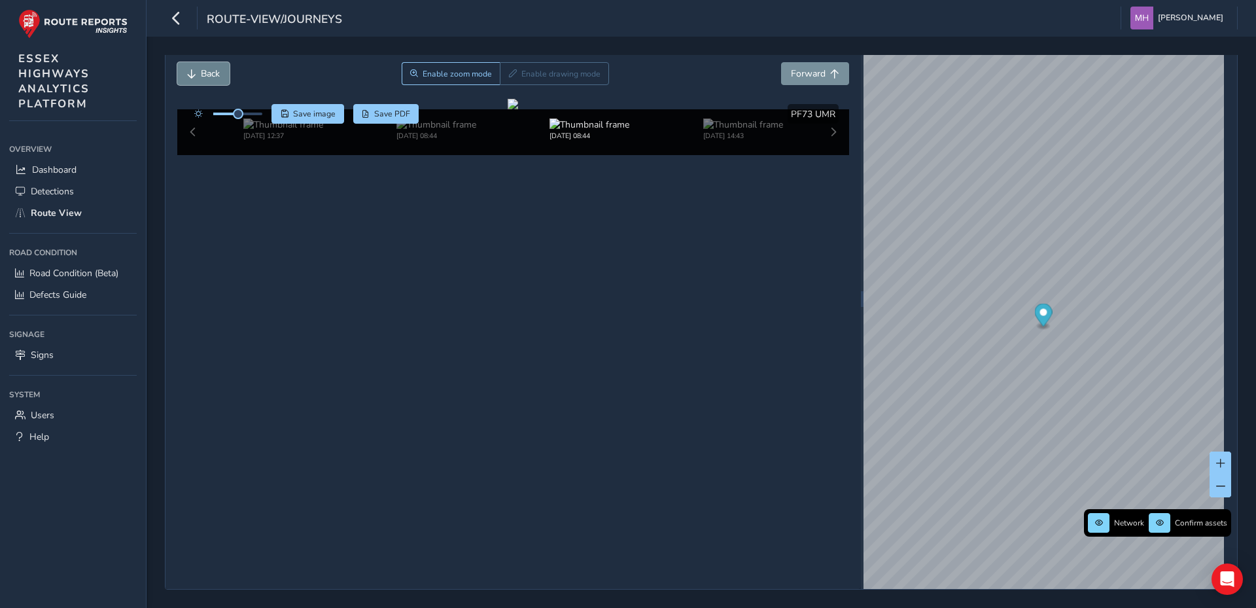
click at [201, 68] on span "Back" at bounding box center [210, 73] width 19 height 12
click at [203, 73] on span "Back" at bounding box center [210, 73] width 19 height 12
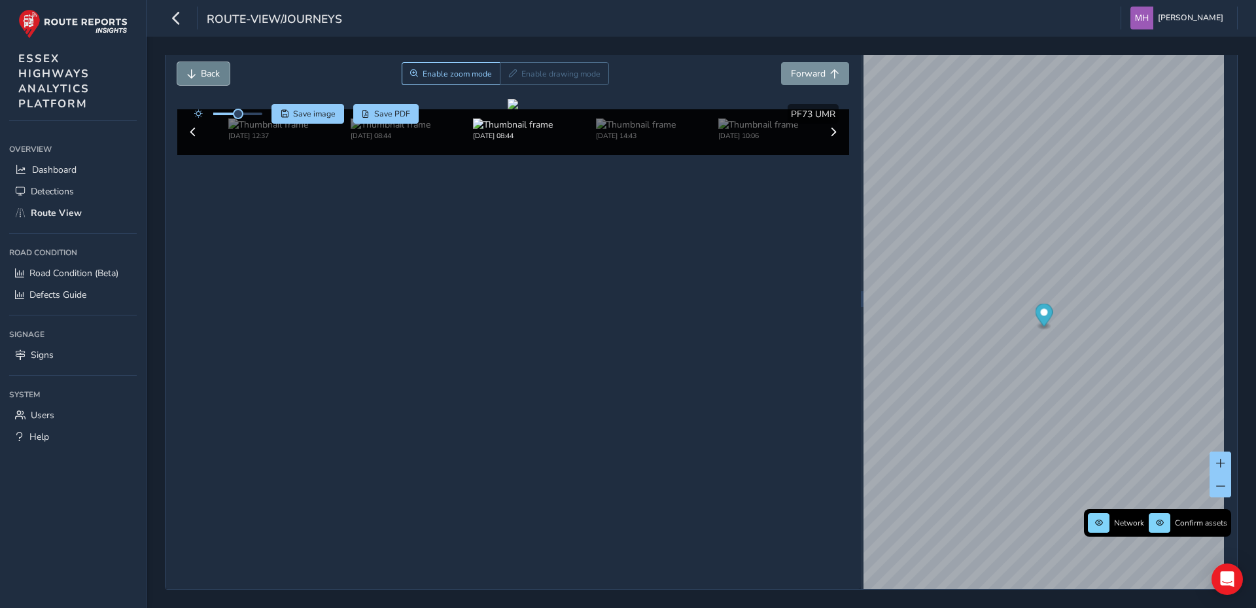
click at [203, 73] on span "Back" at bounding box center [210, 73] width 19 height 12
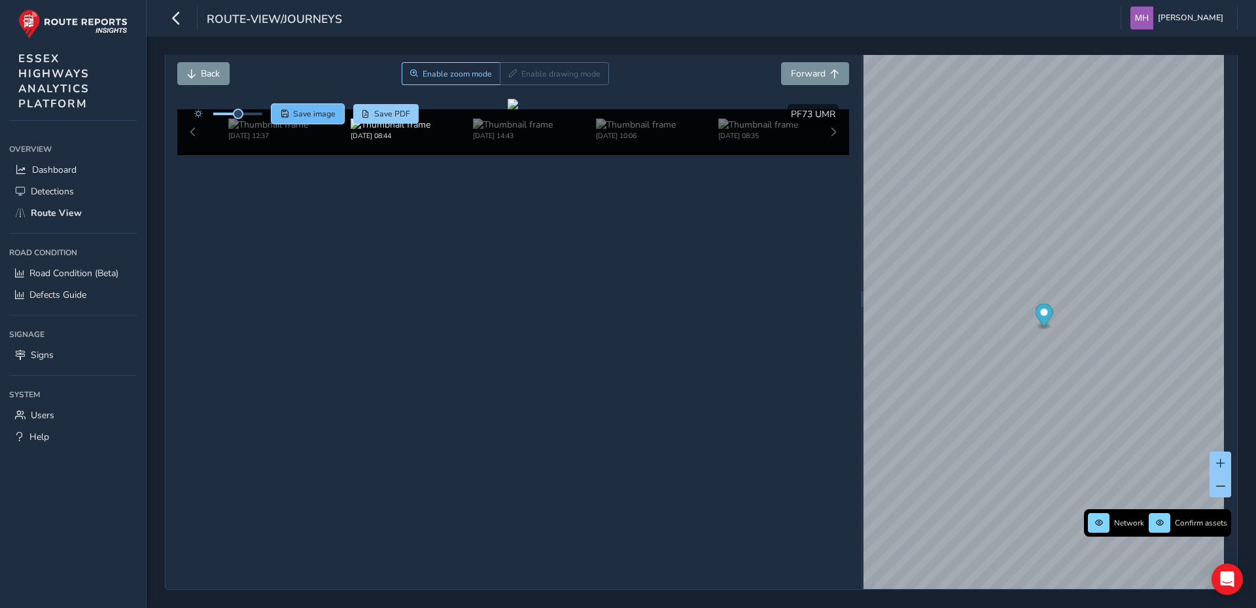
click at [321, 114] on span "Save image" at bounding box center [314, 114] width 43 height 10
click at [256, 131] on img at bounding box center [268, 124] width 80 height 12
click at [191, 155] on div "[DATE] 12:37 [DATE] 08:44 [DATE] 14:43 [DATE] 10:06 [DATE] 08:35" at bounding box center [513, 132] width 673 height 46
click at [265, 131] on img at bounding box center [268, 124] width 80 height 12
click at [310, 112] on span "Save image" at bounding box center [314, 114] width 43 height 10
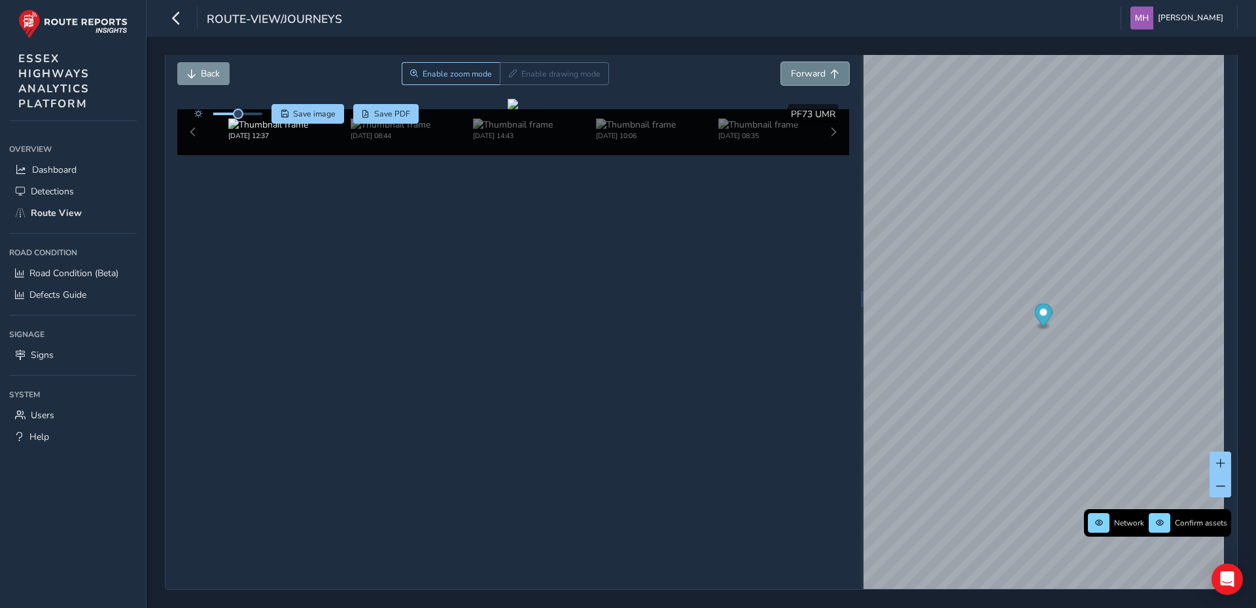
click at [800, 75] on span "Forward" at bounding box center [808, 73] width 35 height 12
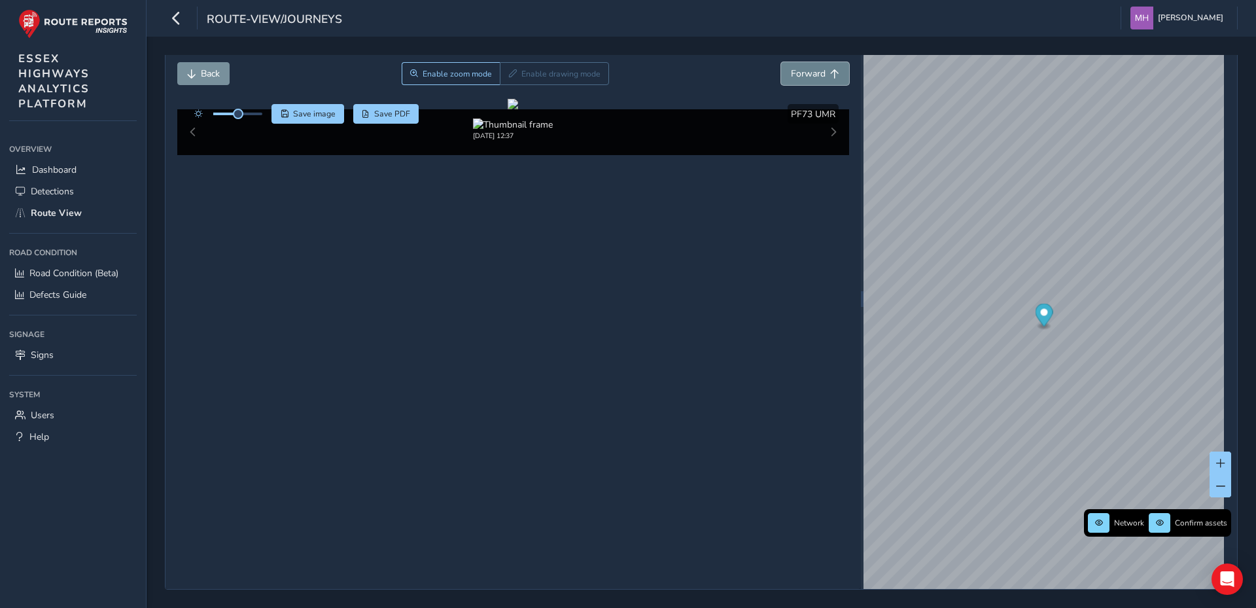
click at [800, 75] on span "Forward" at bounding box center [808, 73] width 35 height 12
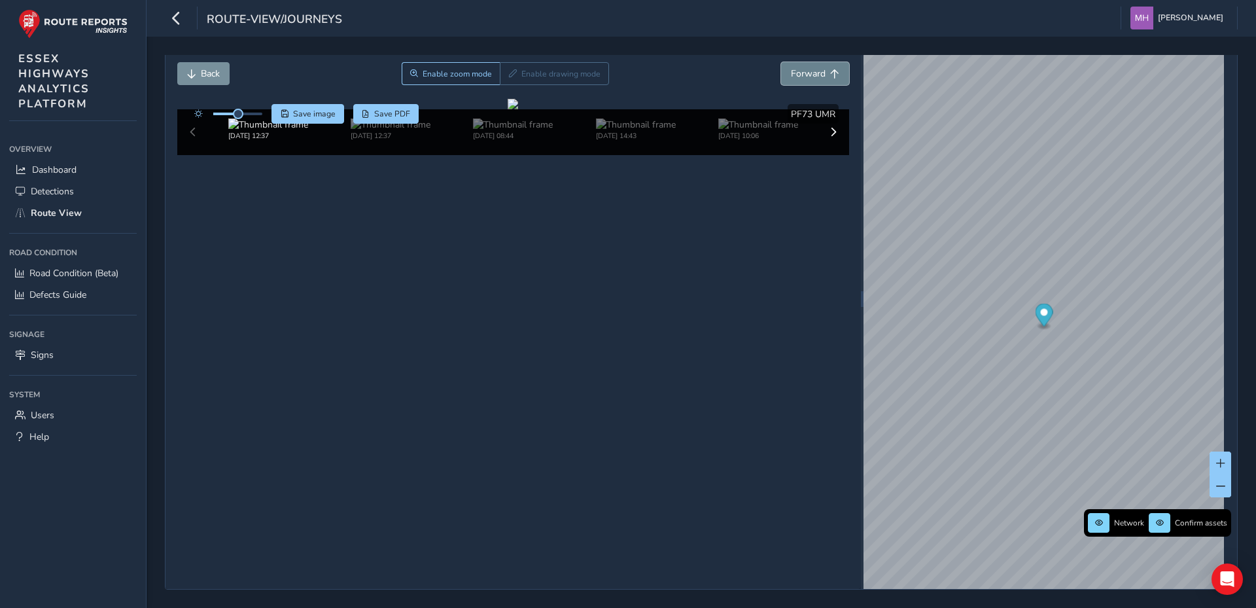
click at [800, 75] on span "Forward" at bounding box center [808, 73] width 35 height 12
click at [203, 75] on span "Back" at bounding box center [210, 73] width 19 height 12
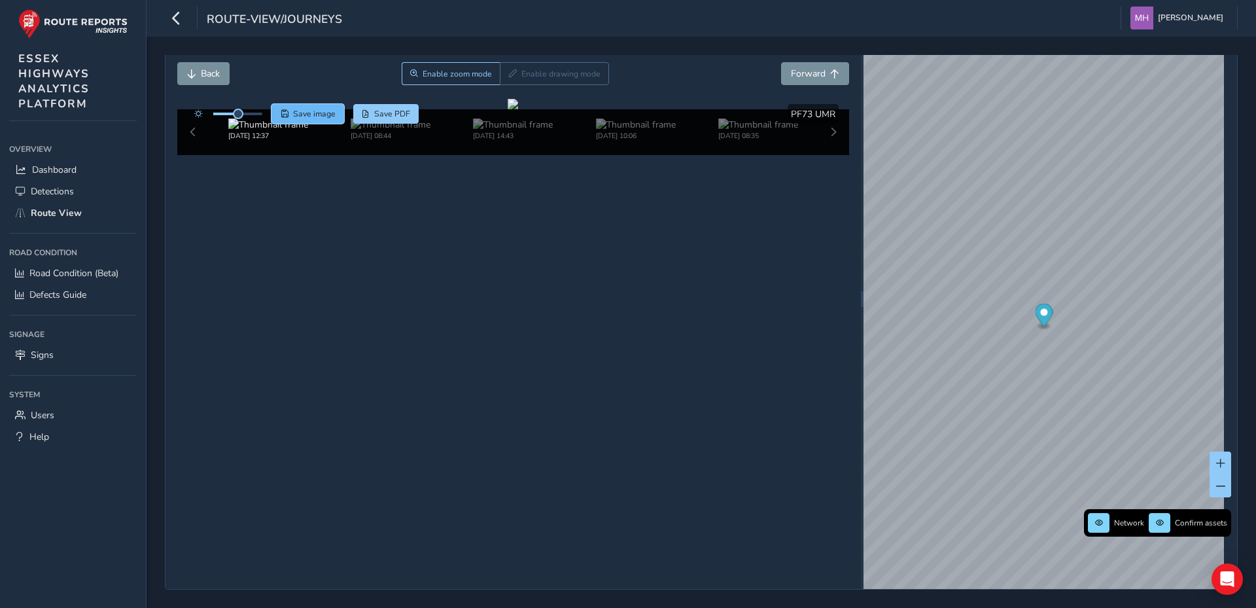
click at [322, 114] on span "Save image" at bounding box center [314, 114] width 43 height 10
click at [807, 76] on span "Forward" at bounding box center [808, 73] width 35 height 12
click at [807, 72] on span "Forward" at bounding box center [808, 73] width 35 height 12
click at [300, 114] on span "Save image" at bounding box center [314, 114] width 43 height 10
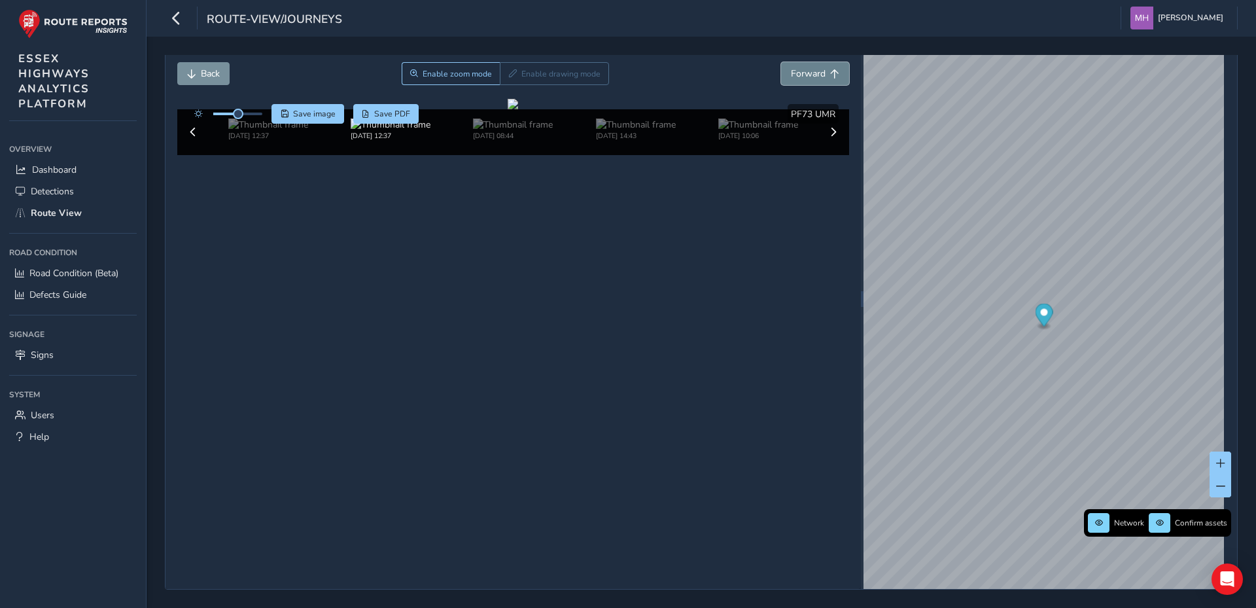
click at [803, 74] on span "Forward" at bounding box center [808, 73] width 35 height 12
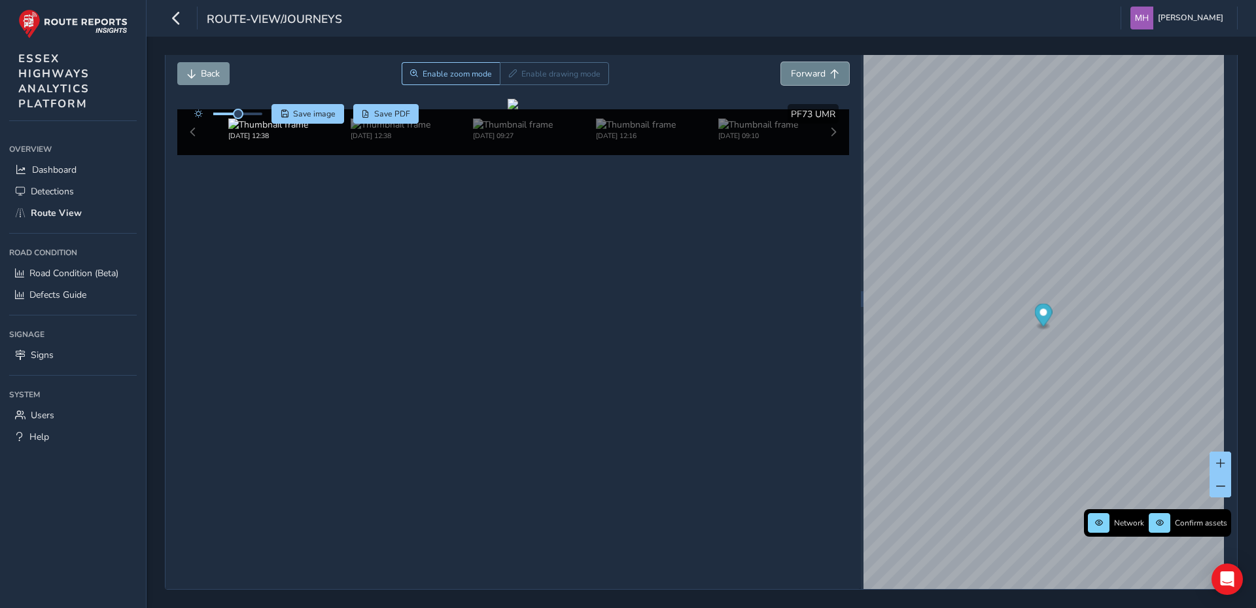
click at [803, 74] on span "Forward" at bounding box center [808, 73] width 35 height 12
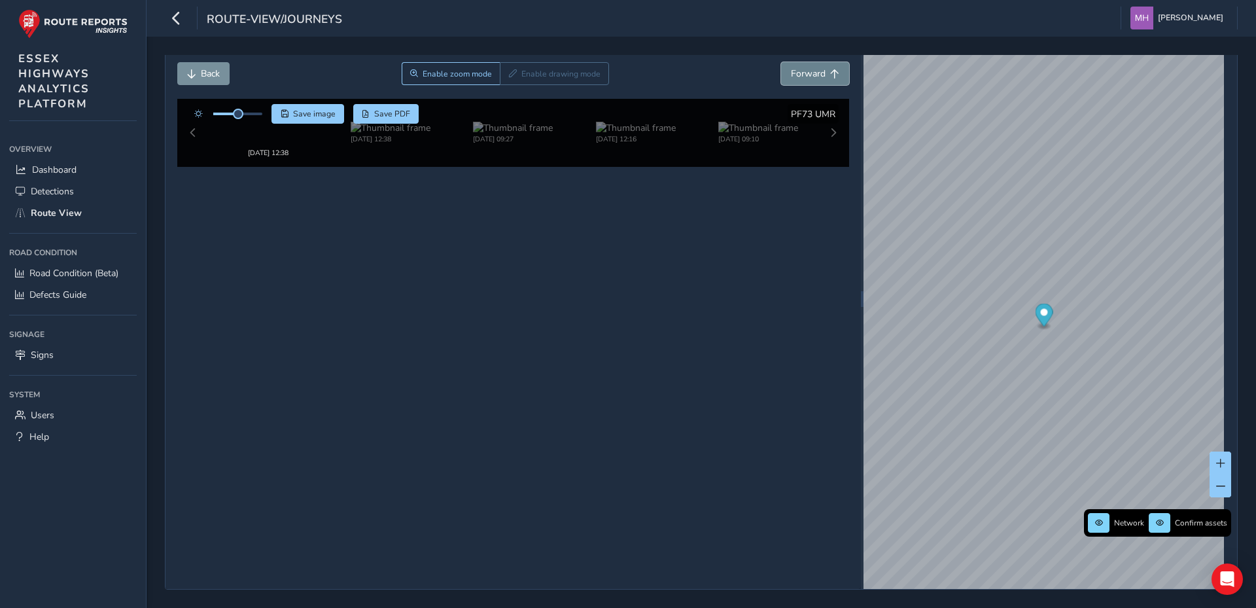
click at [803, 74] on span "Forward" at bounding box center [808, 73] width 35 height 12
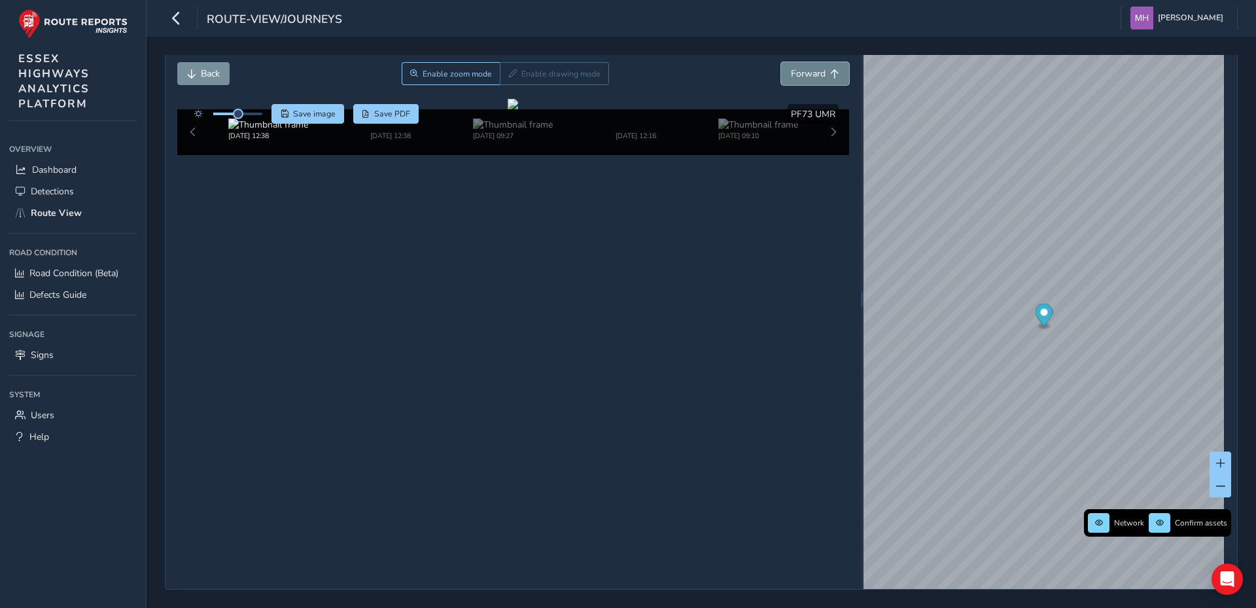
click at [803, 74] on span "Forward" at bounding box center [808, 73] width 35 height 12
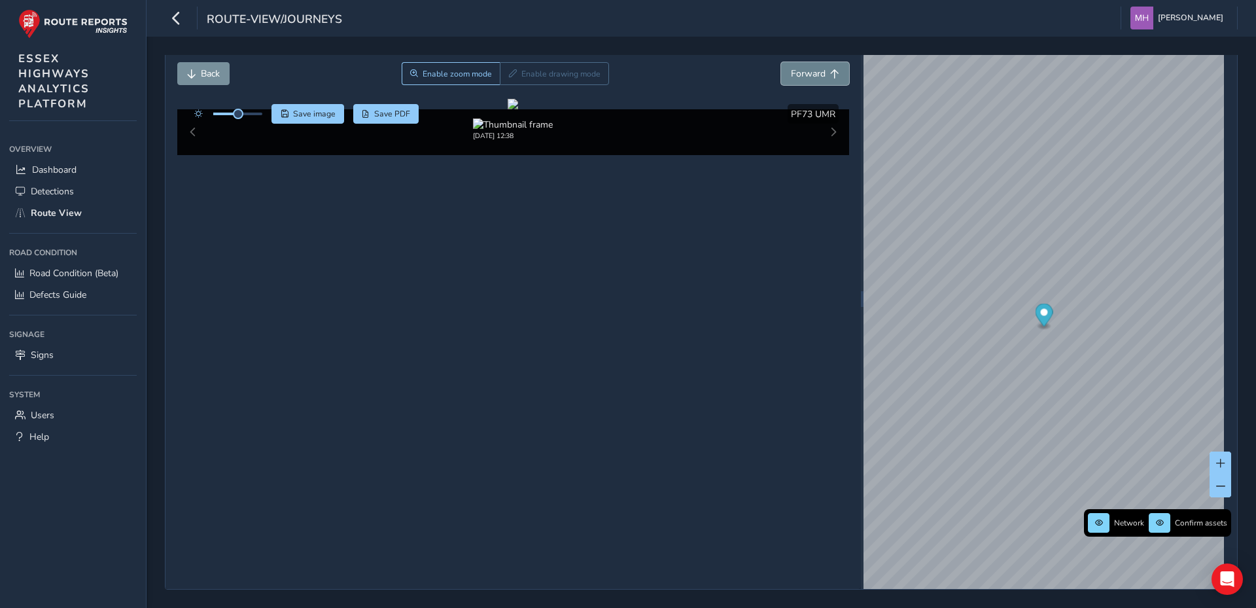
click at [803, 74] on span "Forward" at bounding box center [808, 73] width 35 height 12
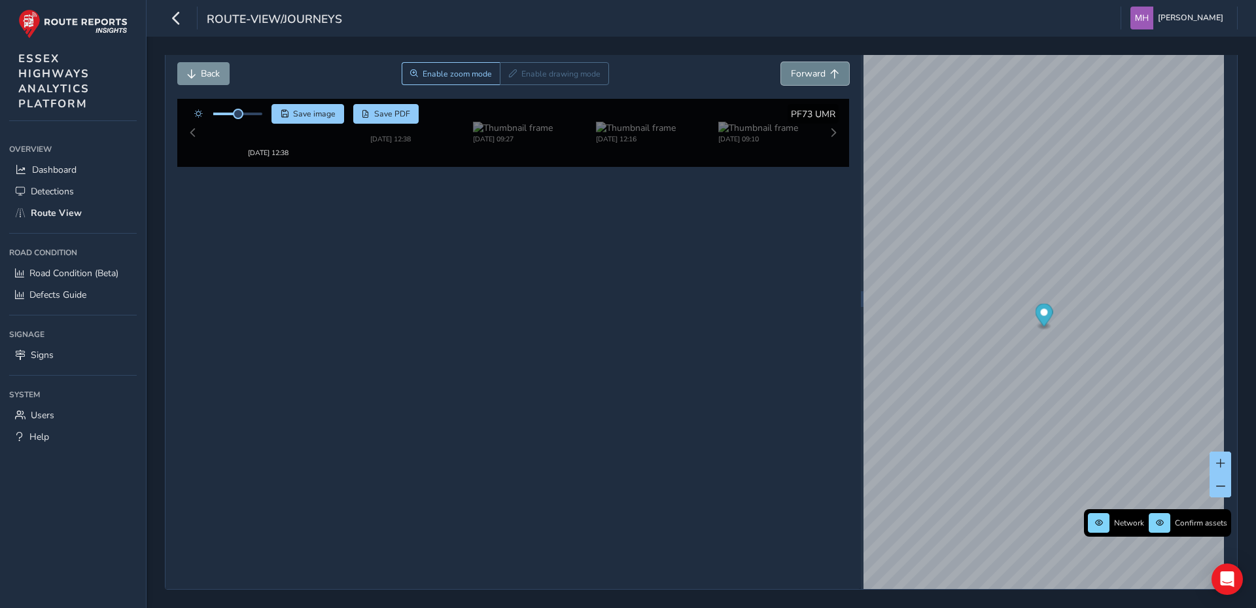
click at [803, 74] on span "Forward" at bounding box center [808, 73] width 35 height 12
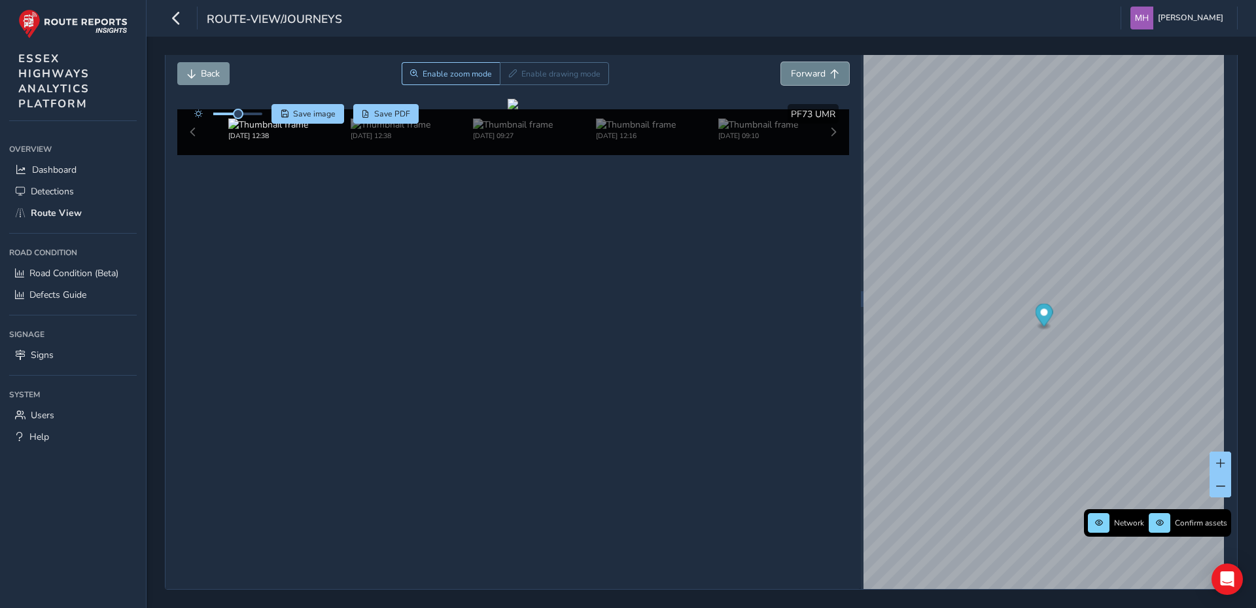
click at [803, 74] on span "Forward" at bounding box center [808, 73] width 35 height 12
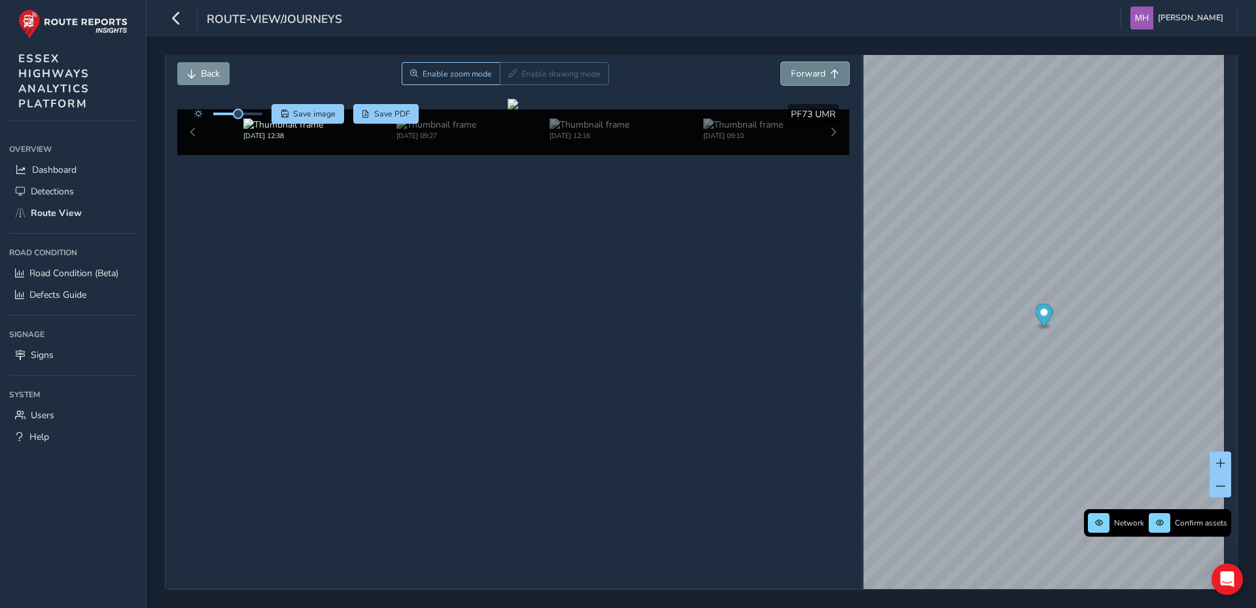
click at [803, 74] on span "Forward" at bounding box center [808, 73] width 35 height 12
click at [430, 131] on img at bounding box center [436, 124] width 80 height 12
click at [966, 294] on div "x" at bounding box center [1029, 305] width 131 height 28
click at [964, 292] on div "x" at bounding box center [1029, 305] width 131 height 28
click at [1013, 318] on img "Preview frame" at bounding box center [1029, 312] width 33 height 10
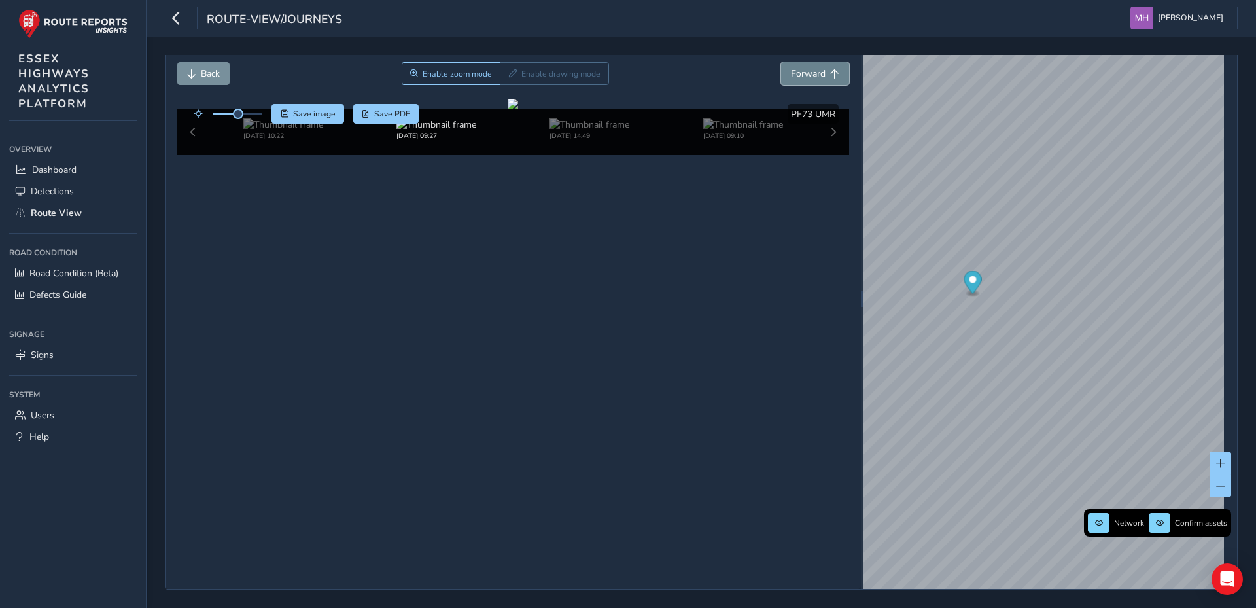
click at [802, 77] on span "Forward" at bounding box center [808, 73] width 35 height 12
click at [805, 74] on span "Forward" at bounding box center [808, 73] width 35 height 12
click at [810, 69] on span "Forward" at bounding box center [808, 73] width 35 height 12
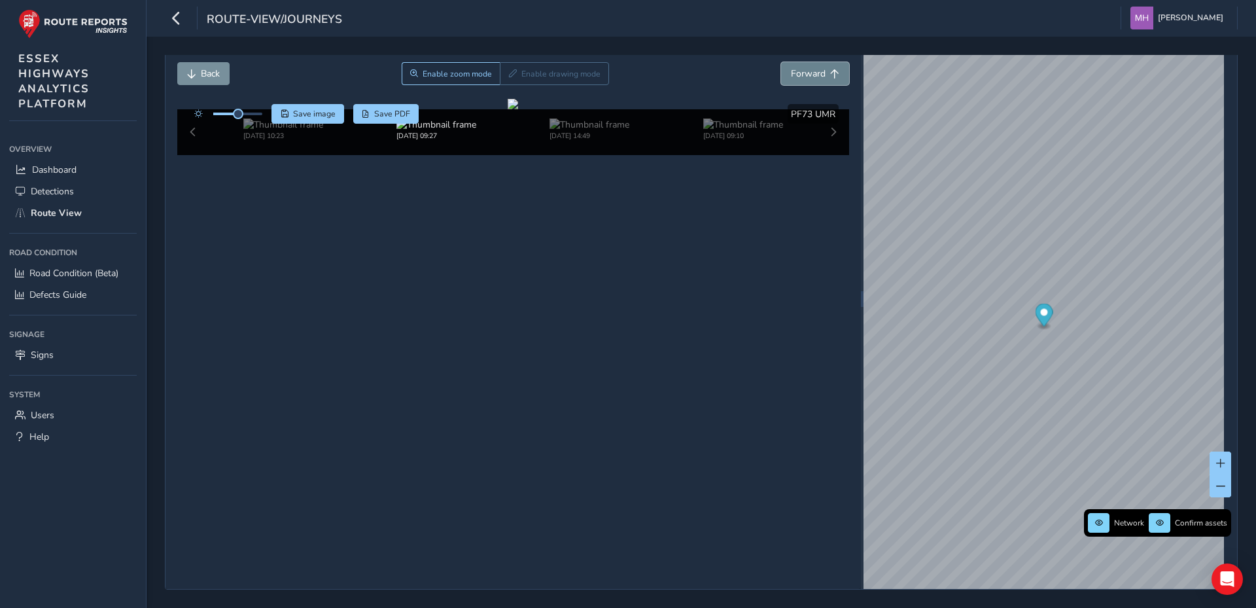
click at [810, 69] on span "Forward" at bounding box center [808, 73] width 35 height 12
click at [813, 73] on span "Forward" at bounding box center [808, 73] width 35 height 12
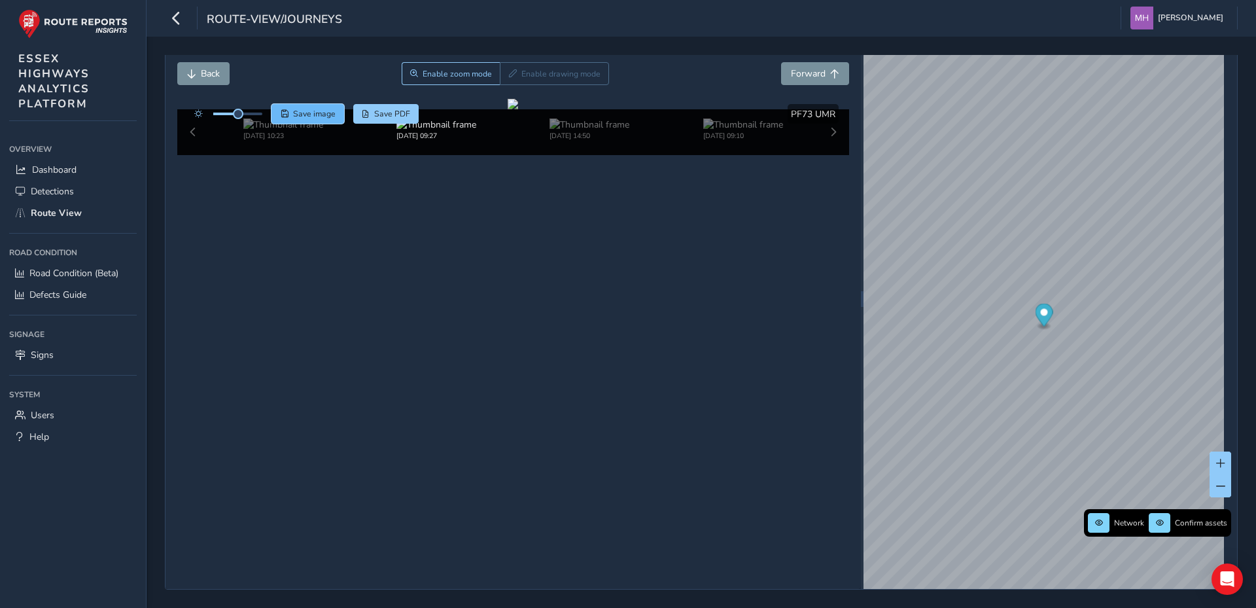
click at [315, 114] on span "Save image" at bounding box center [314, 114] width 43 height 10
click at [811, 71] on span "Forward" at bounding box center [808, 73] width 35 height 12
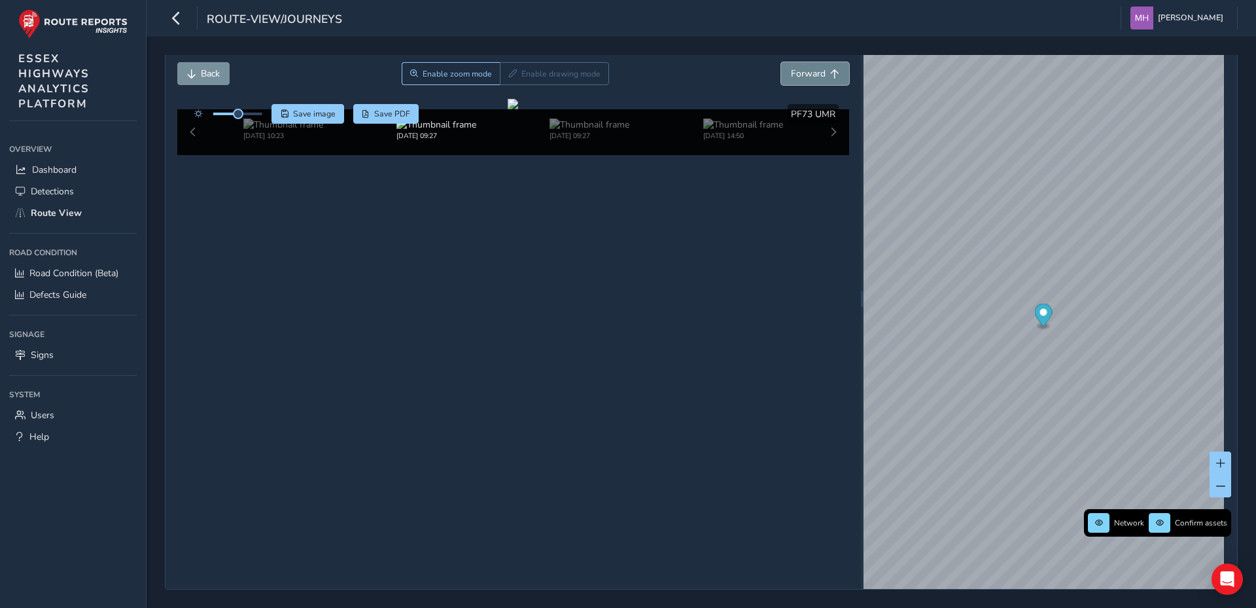
click at [811, 71] on span "Forward" at bounding box center [808, 73] width 35 height 12
click at [321, 116] on span "Save image" at bounding box center [314, 114] width 43 height 10
click at [814, 69] on span "Forward" at bounding box center [808, 73] width 35 height 12
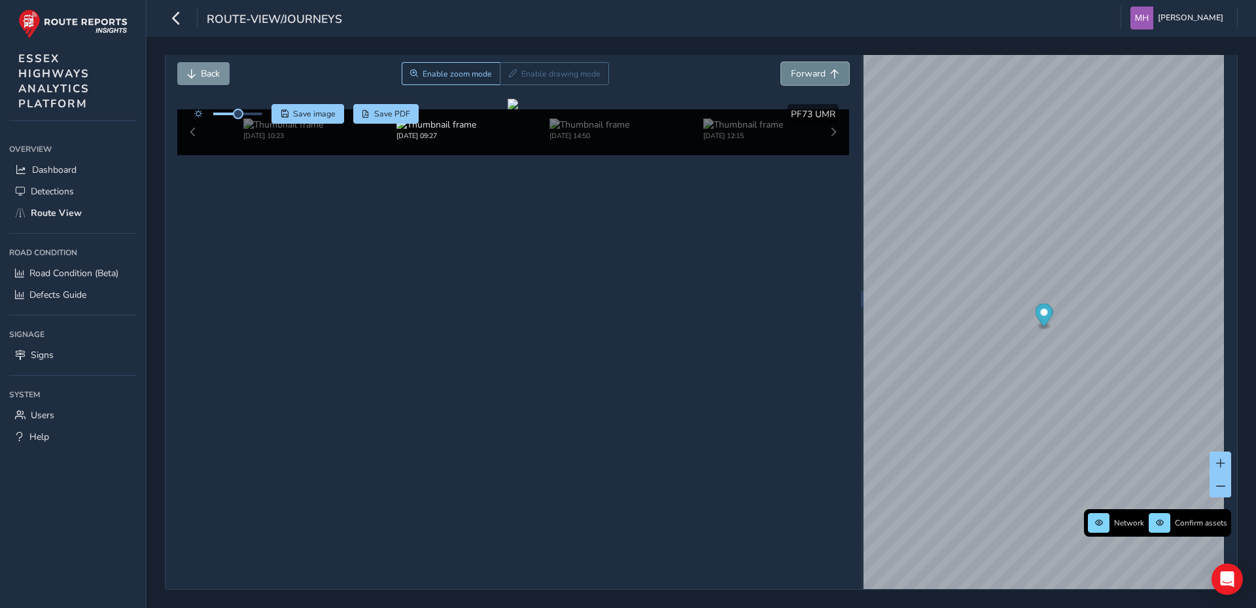
click at [814, 69] on span "Forward" at bounding box center [808, 73] width 35 height 12
click at [212, 73] on span "Back" at bounding box center [210, 73] width 19 height 12
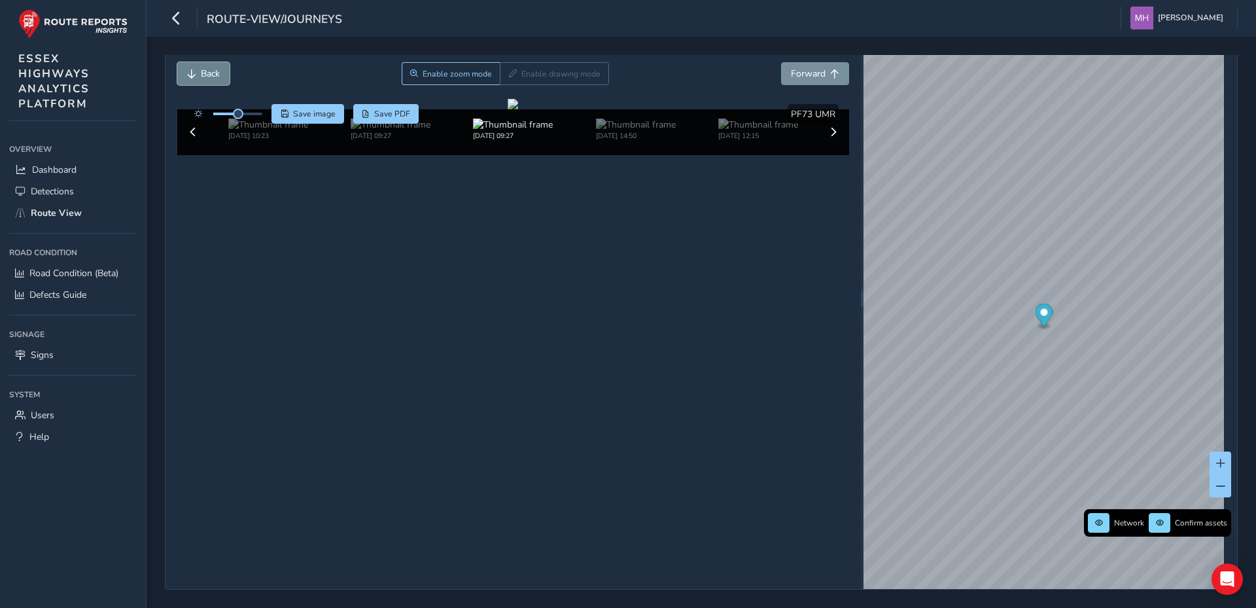
click at [212, 73] on span "Back" at bounding box center [210, 73] width 19 height 12
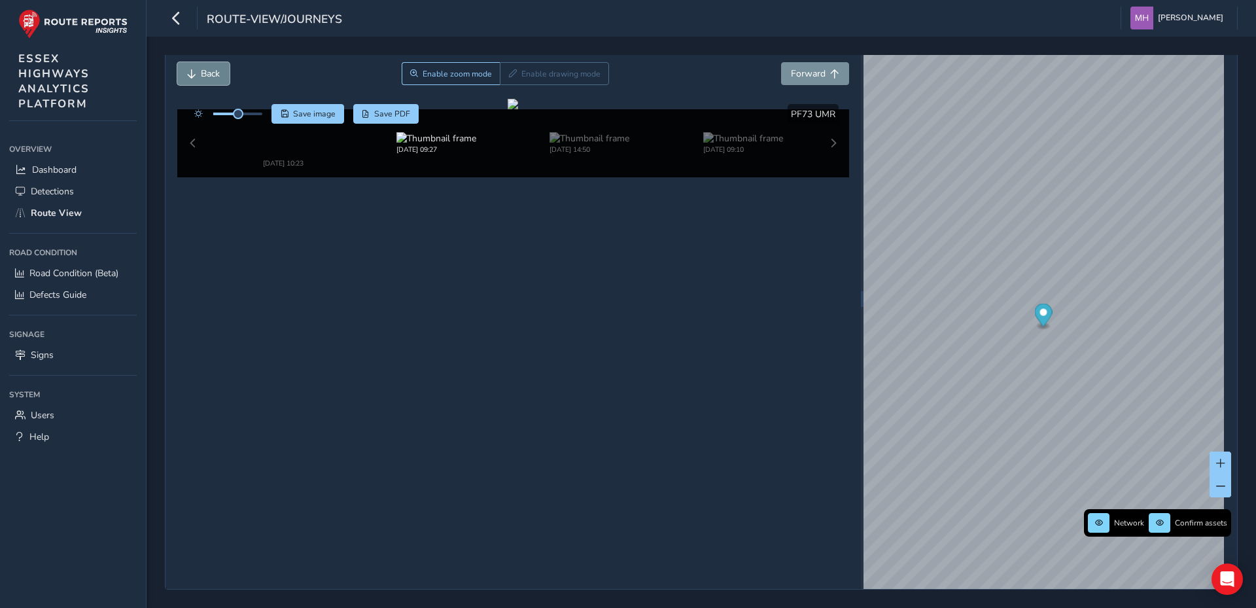
click at [212, 73] on span "Back" at bounding box center [210, 73] width 19 height 12
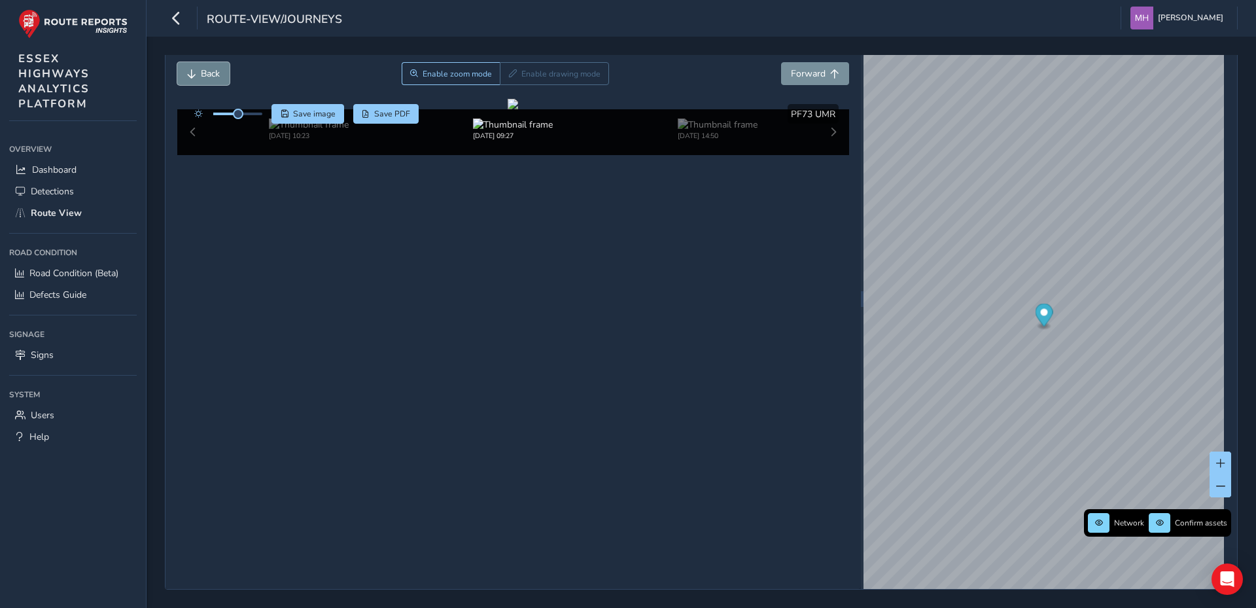
click at [212, 73] on span "Back" at bounding box center [210, 73] width 19 height 12
click at [311, 111] on span "Save image" at bounding box center [314, 114] width 43 height 10
click at [809, 74] on span "Forward" at bounding box center [808, 73] width 35 height 12
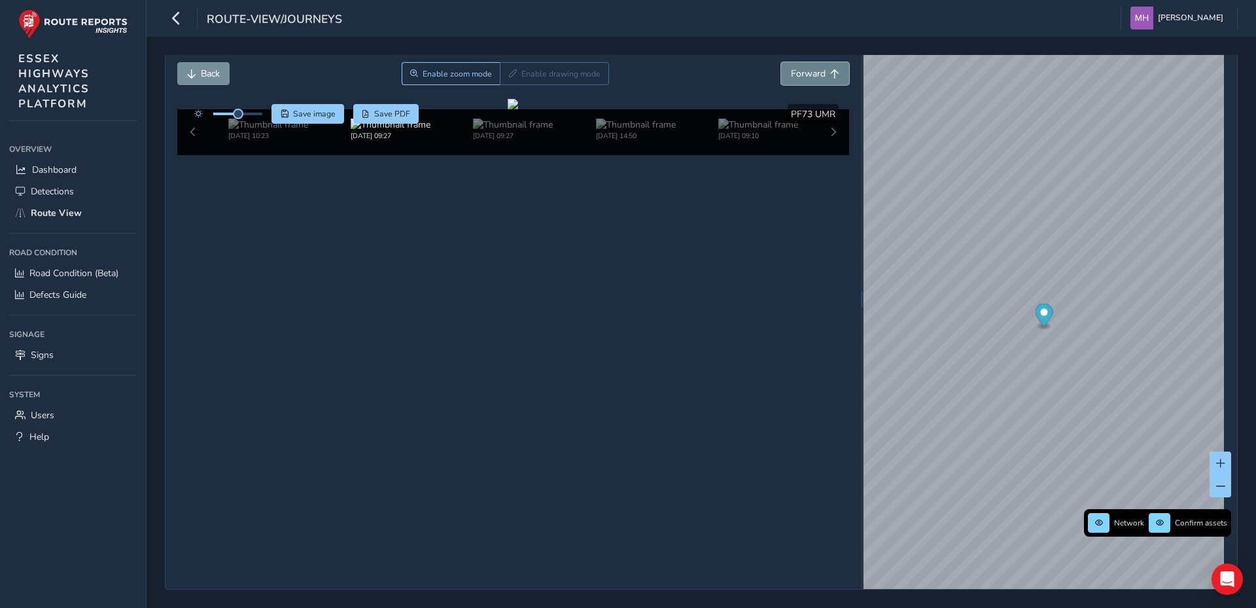
click at [809, 74] on span "Forward" at bounding box center [808, 73] width 35 height 12
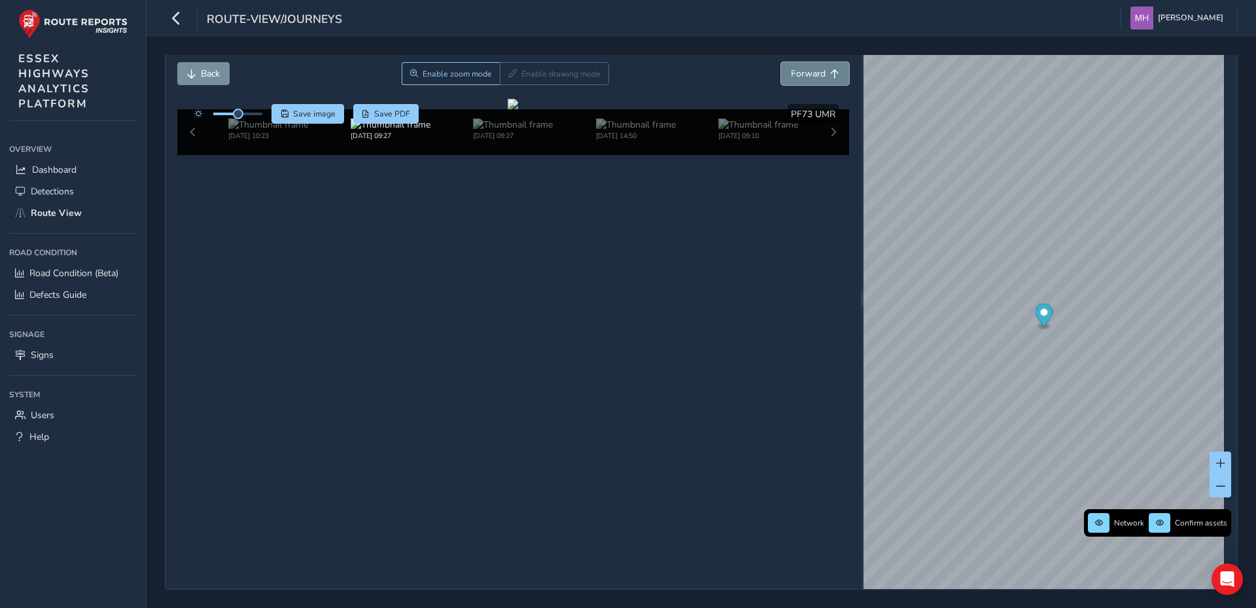
click at [809, 74] on span "Forward" at bounding box center [808, 73] width 35 height 12
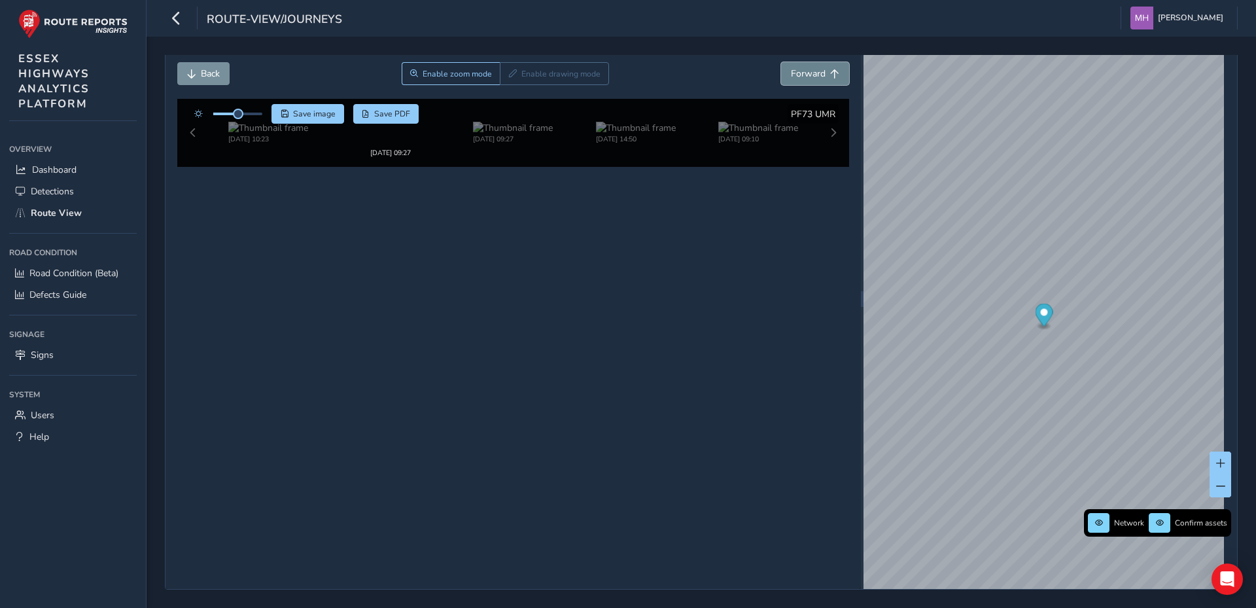
click at [809, 74] on span "Forward" at bounding box center [808, 73] width 35 height 12
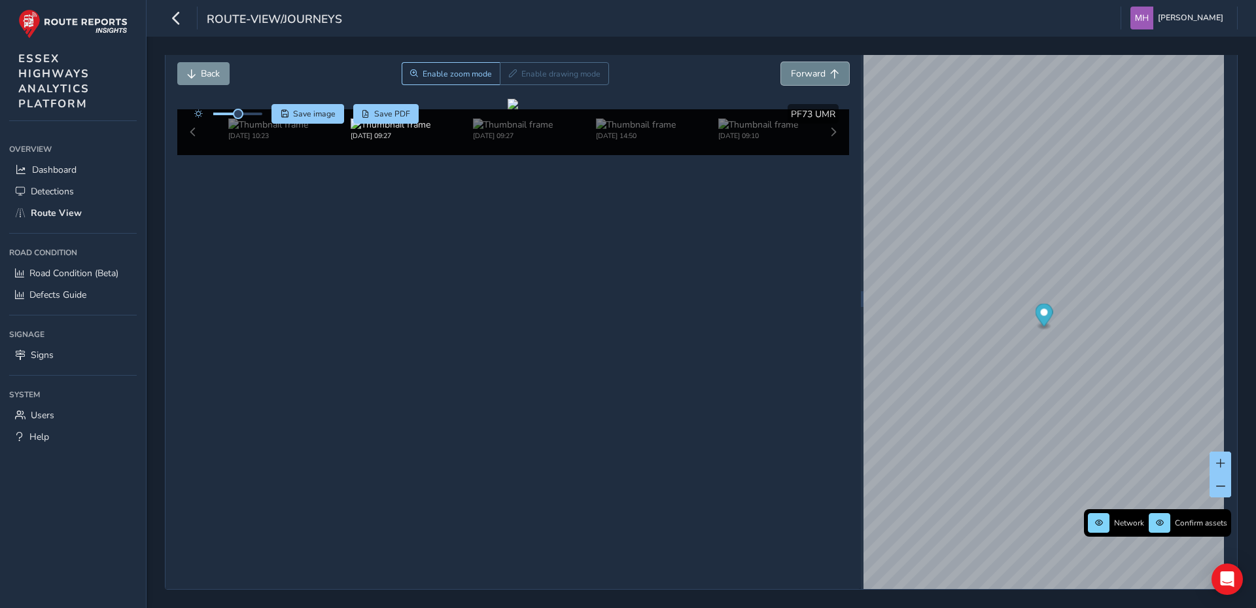
click at [809, 74] on span "Forward" at bounding box center [808, 73] width 35 height 12
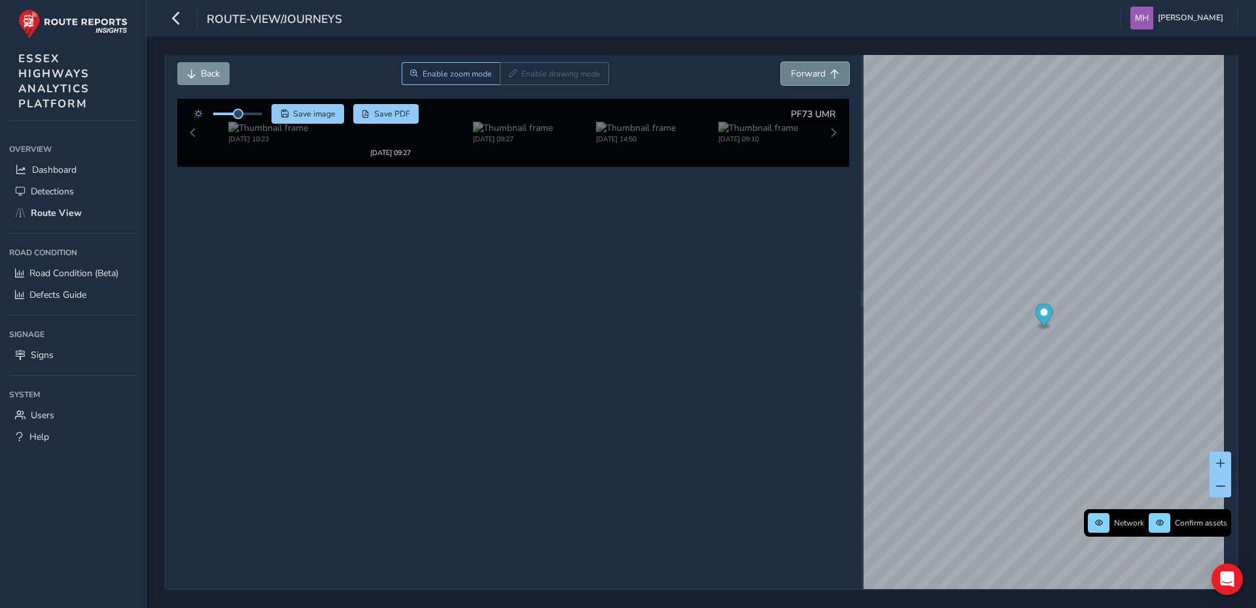
click at [809, 74] on span "Forward" at bounding box center [808, 73] width 35 height 12
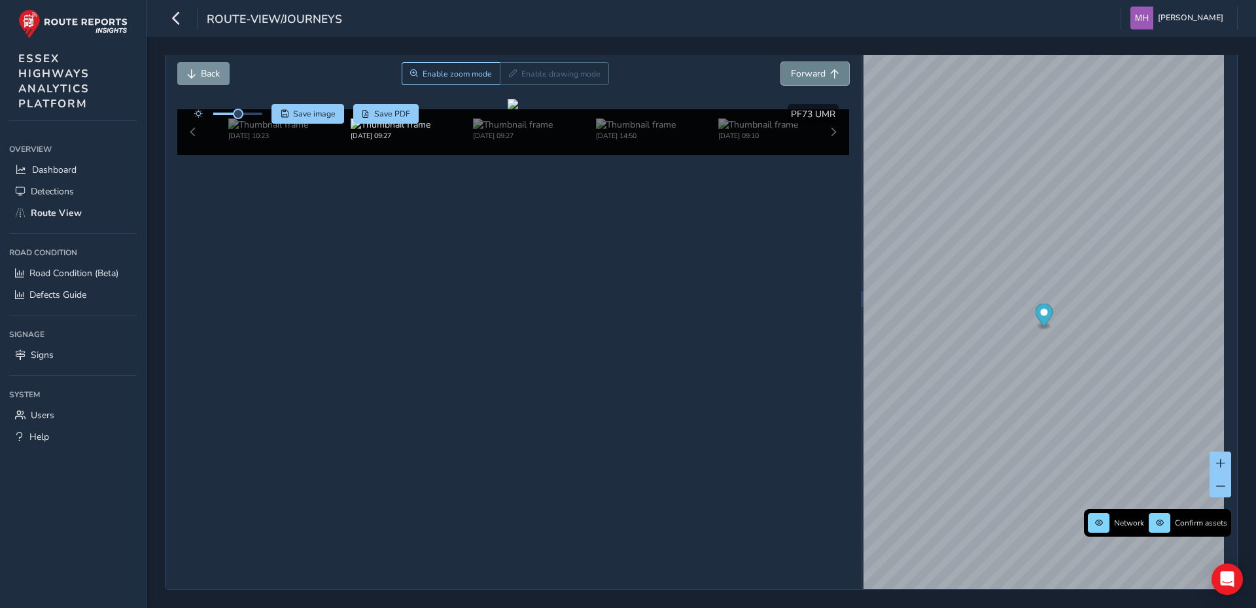
click at [809, 74] on span "Forward" at bounding box center [808, 73] width 35 height 12
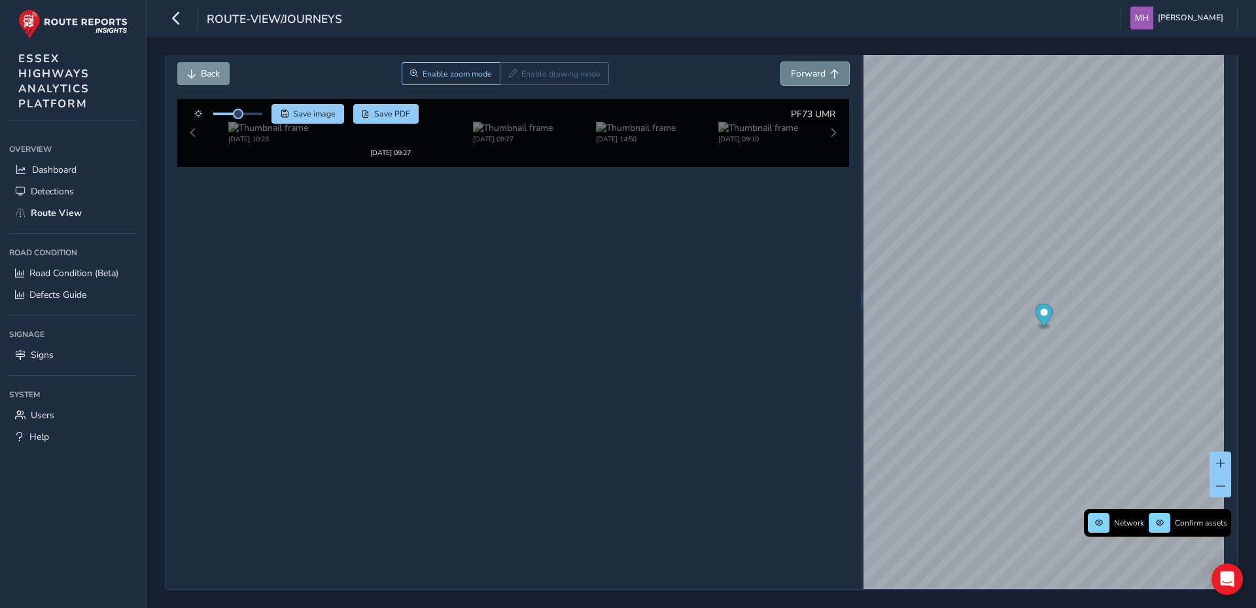
click at [809, 74] on span "Forward" at bounding box center [808, 73] width 35 height 12
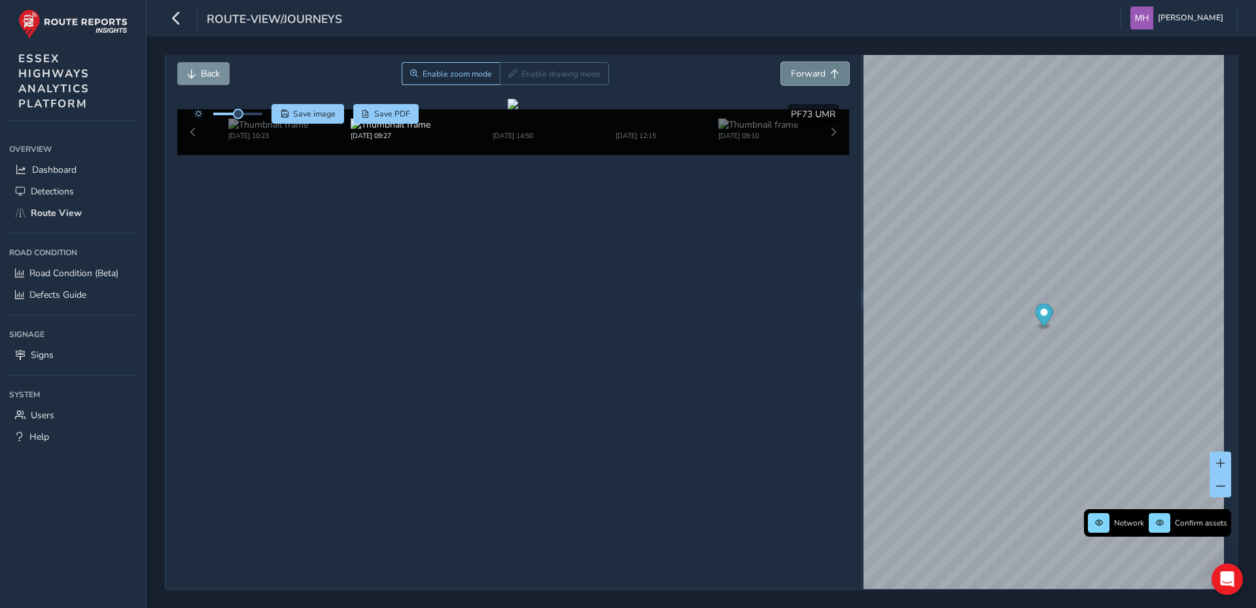
click at [809, 74] on span "Forward" at bounding box center [808, 73] width 35 height 12
click at [320, 113] on span "Save image" at bounding box center [314, 114] width 43 height 10
click at [810, 73] on span "Forward" at bounding box center [808, 73] width 35 height 12
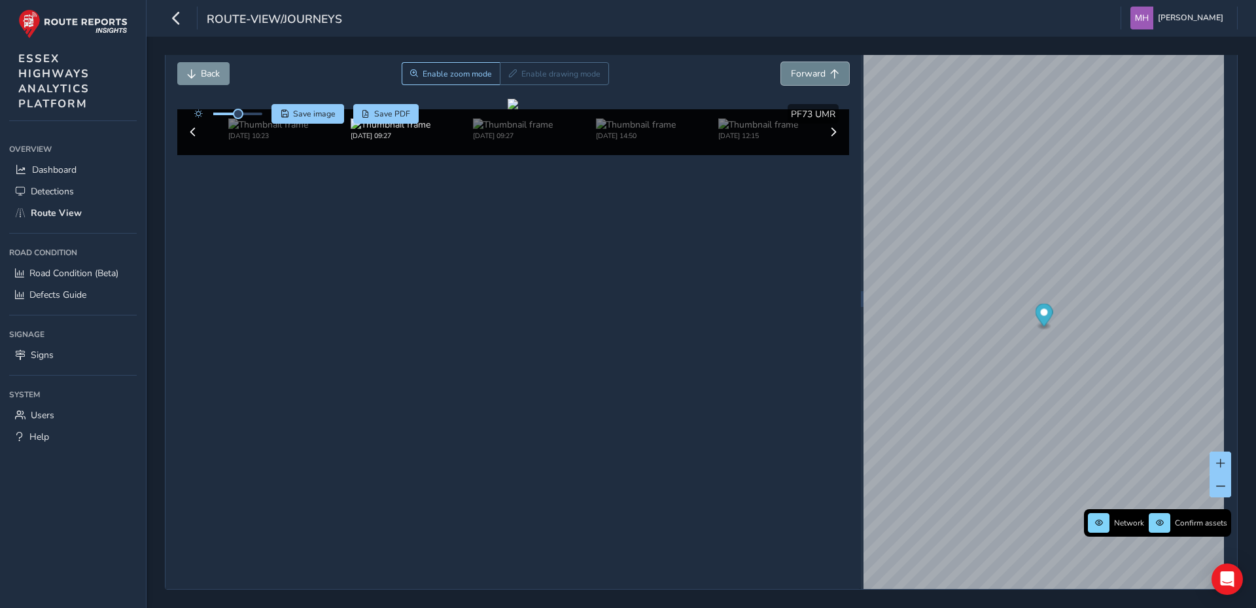
click at [810, 73] on span "Forward" at bounding box center [808, 73] width 35 height 12
click at [312, 111] on span "Save image" at bounding box center [314, 114] width 43 height 10
click at [806, 75] on span "Forward" at bounding box center [808, 73] width 35 height 12
click at [807, 75] on span "Forward" at bounding box center [808, 73] width 35 height 12
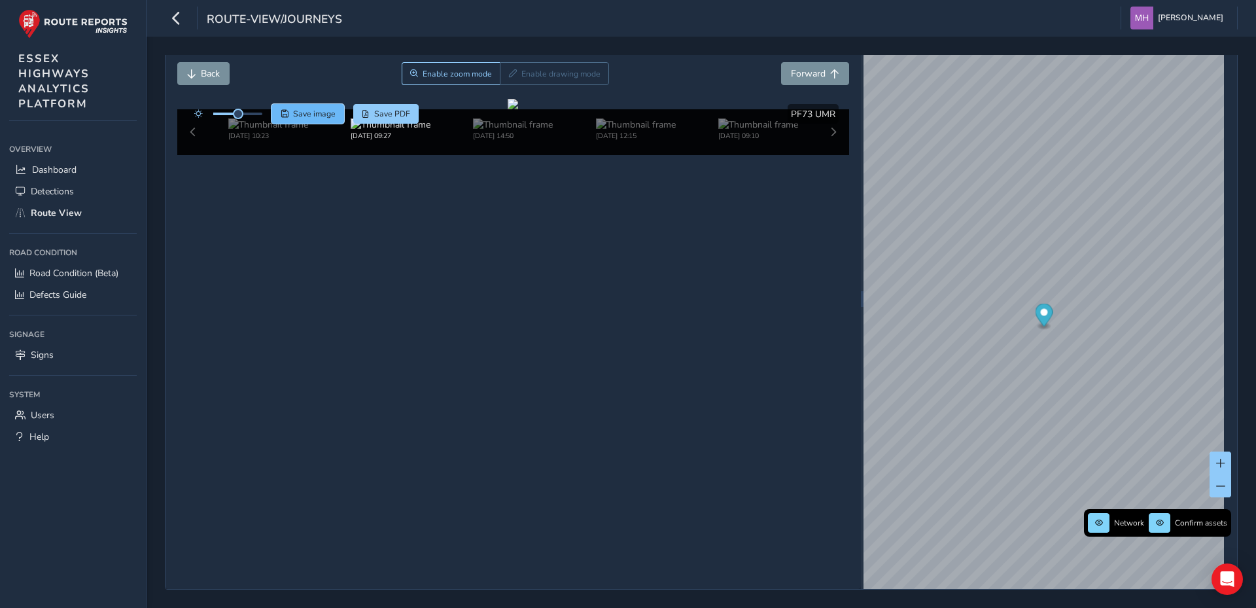
click at [317, 114] on span "Save image" at bounding box center [314, 114] width 43 height 10
click at [807, 73] on span "Forward" at bounding box center [808, 73] width 35 height 12
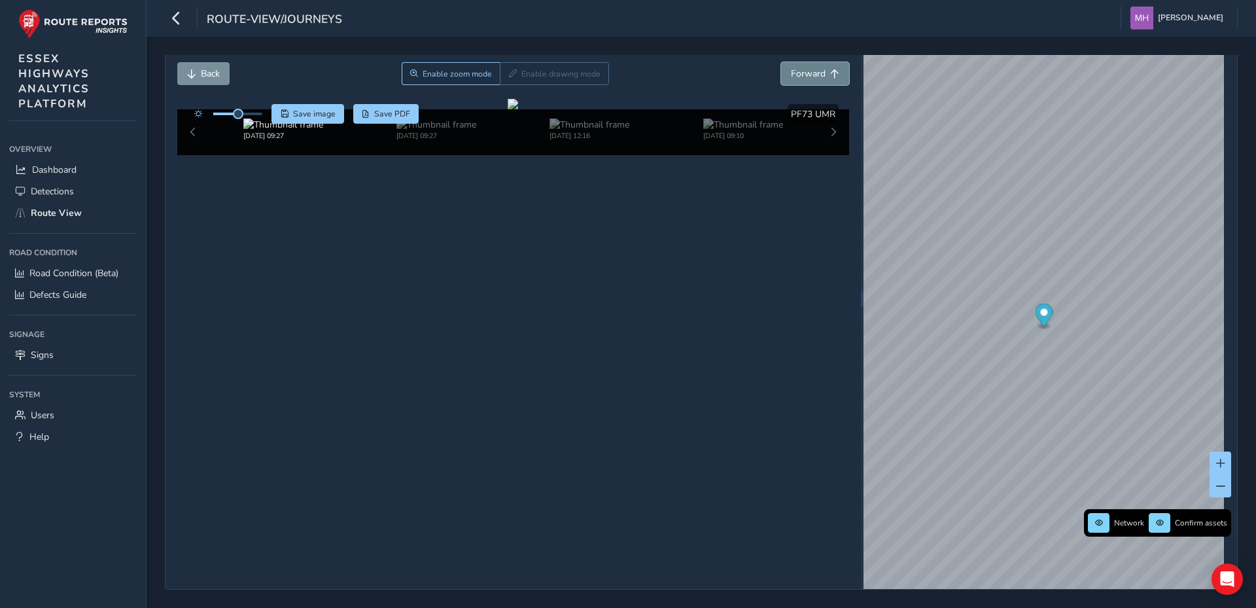
click at [807, 73] on span "Forward" at bounding box center [808, 73] width 35 height 12
click at [312, 114] on span "Save image" at bounding box center [314, 114] width 43 height 10
click at [649, 73] on div "Back Enable zoom mode Enable drawing mode Forward" at bounding box center [513, 73] width 673 height 23
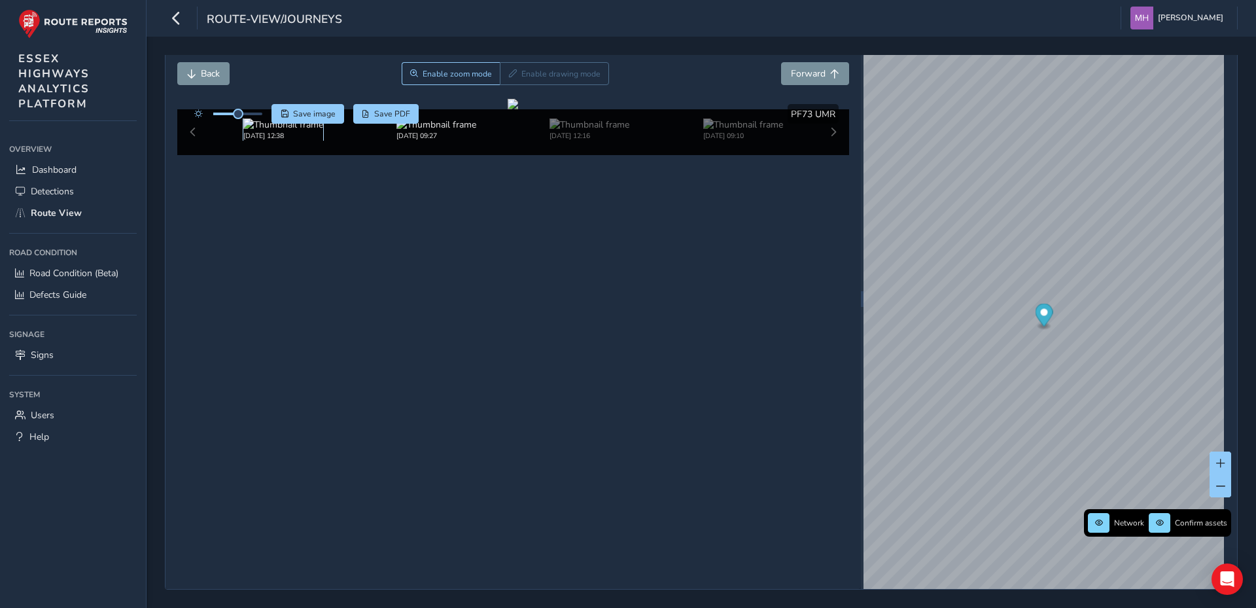
click at [271, 131] on img at bounding box center [283, 124] width 80 height 12
click at [829, 155] on div "[DATE] 12:38 [DATE] 09:27 [DATE] 12:16 [DATE] 09:10" at bounding box center [513, 132] width 673 height 46
click at [826, 155] on div "[DATE] 12:38 [DATE] 09:27 [DATE] 12:16 [DATE] 09:10" at bounding box center [513, 132] width 673 height 46
click at [190, 155] on div "[DATE] 12:38 [DATE] 09:27 [DATE] 12:16 [DATE] 09:10" at bounding box center [513, 132] width 673 height 46
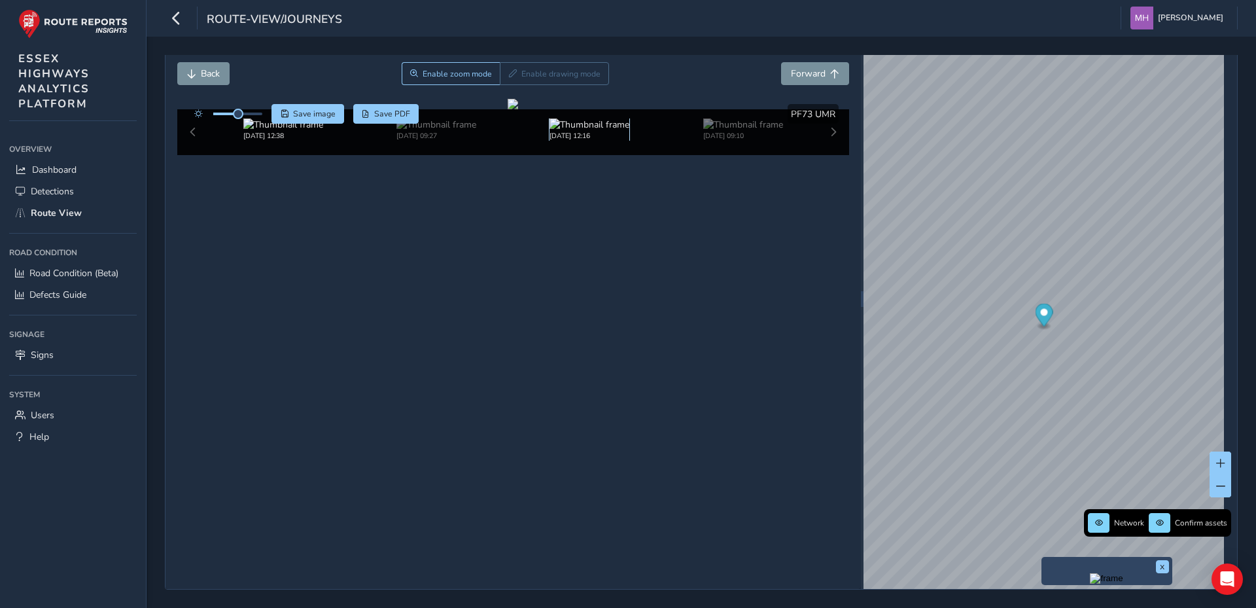
click at [574, 131] on img at bounding box center [590, 124] width 80 height 12
click at [1216, 481] on span at bounding box center [1220, 485] width 9 height 9
click at [1216, 485] on span at bounding box center [1220, 485] width 9 height 9
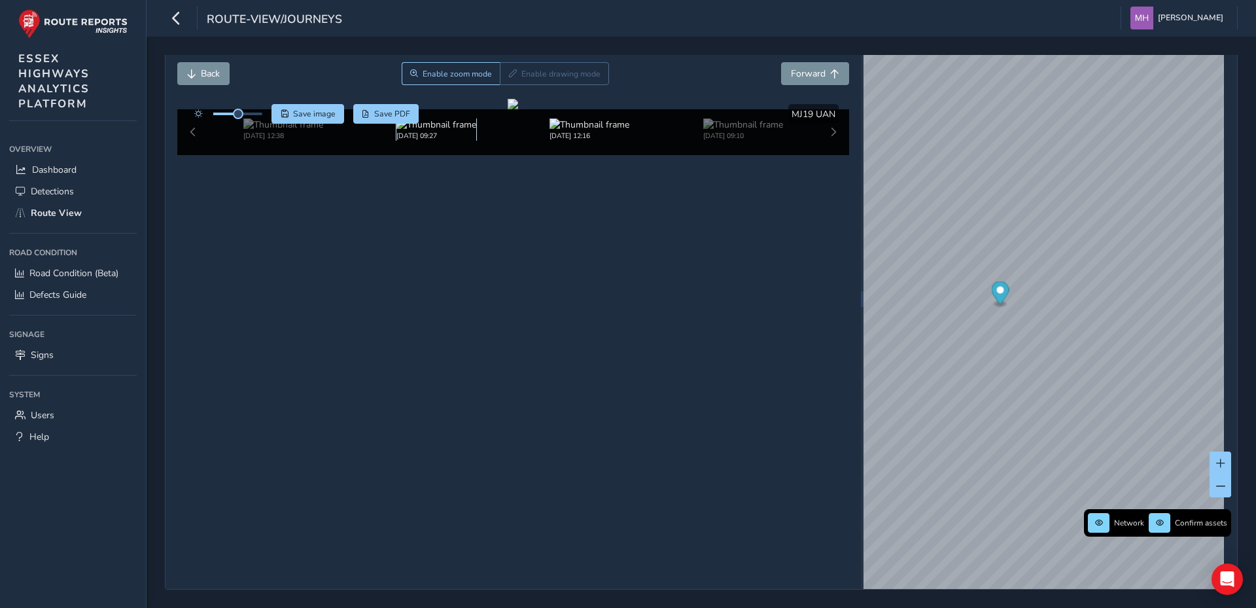
click at [434, 131] on img at bounding box center [436, 124] width 80 height 12
click at [271, 131] on img at bounding box center [283, 124] width 80 height 12
click at [425, 131] on img at bounding box center [436, 124] width 80 height 12
click at [587, 131] on img at bounding box center [590, 124] width 80 height 12
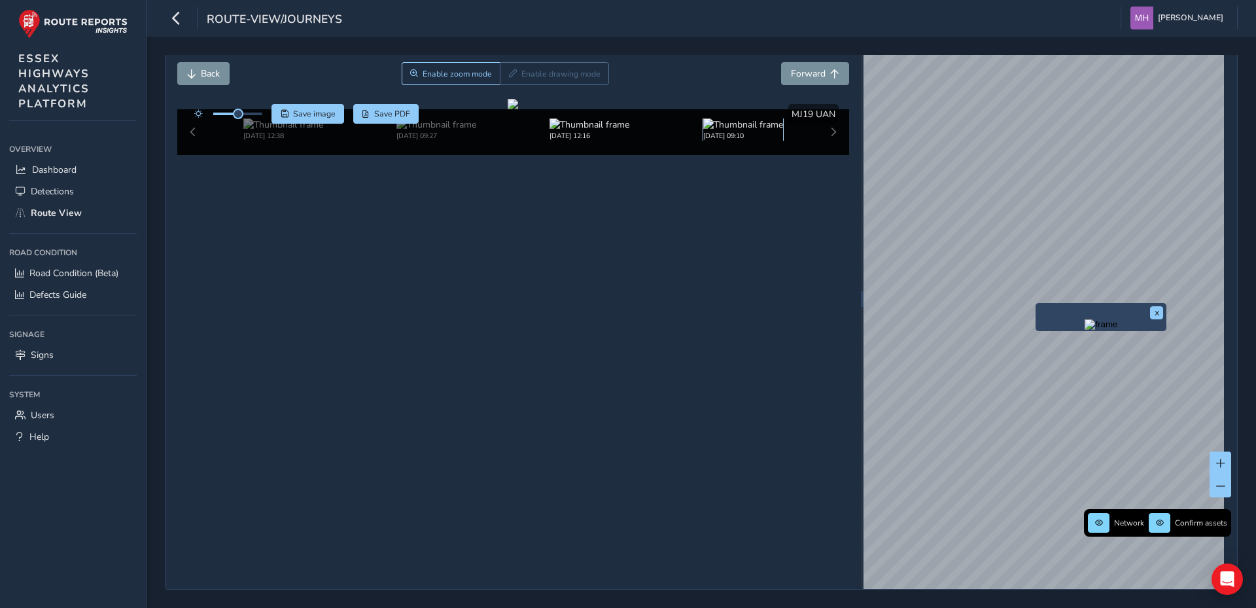
click at [731, 131] on img at bounding box center [743, 124] width 80 height 12
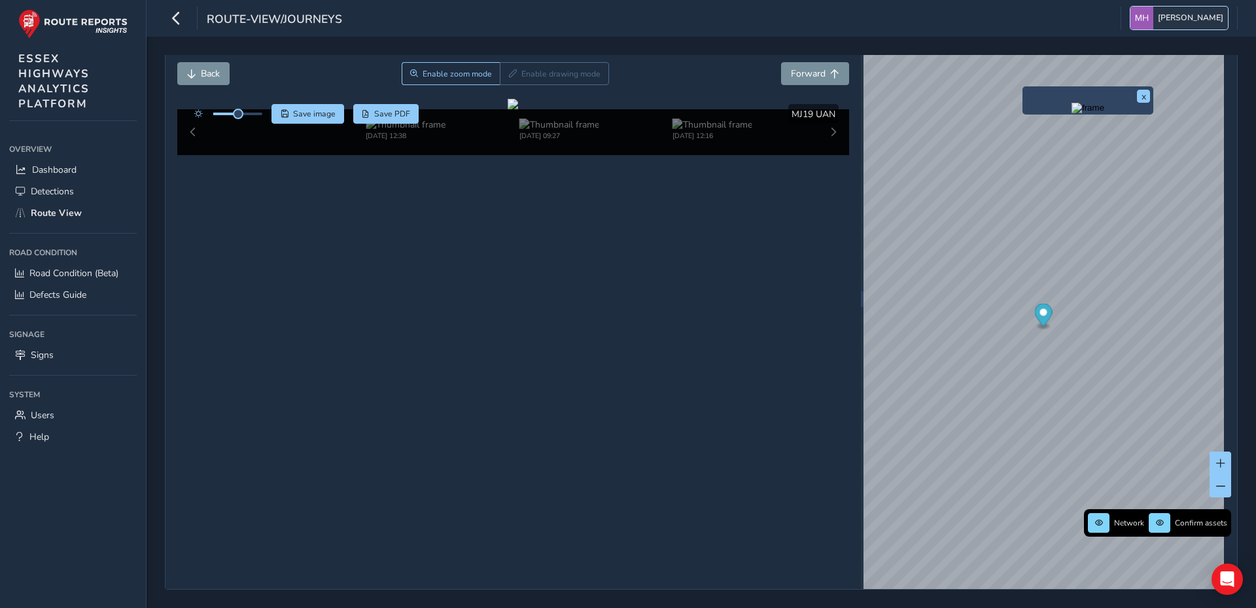
click at [1202, 14] on span "[PERSON_NAME]" at bounding box center [1190, 18] width 65 height 23
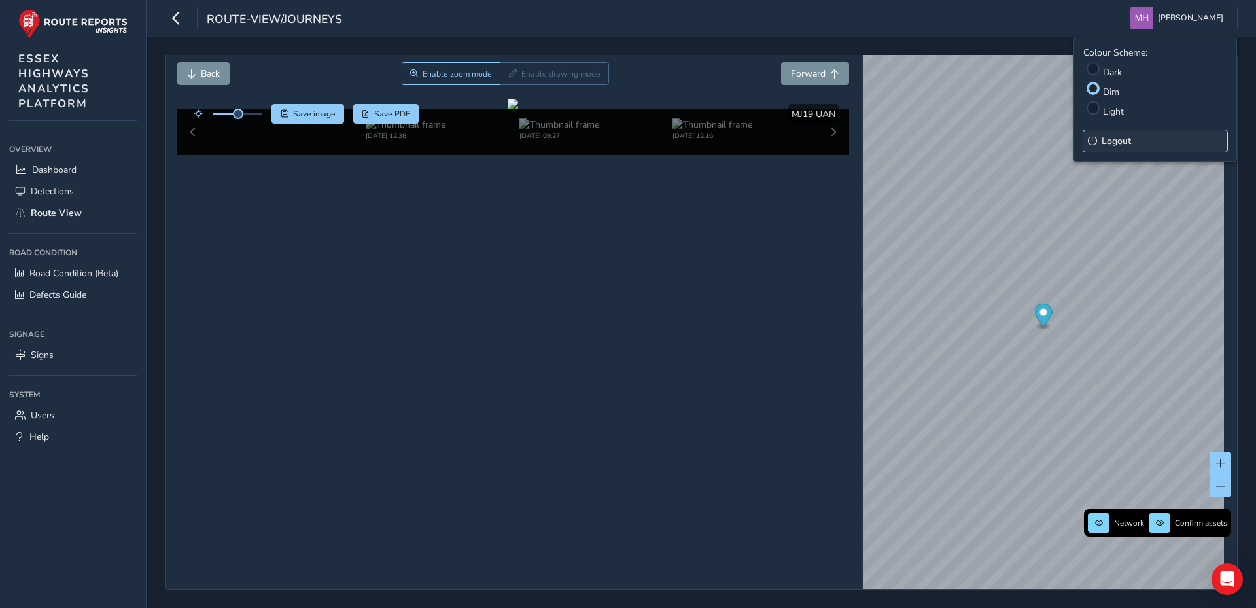
click at [1118, 139] on span "Logout" at bounding box center [1116, 141] width 29 height 12
